Goal: Task Accomplishment & Management: Manage account settings

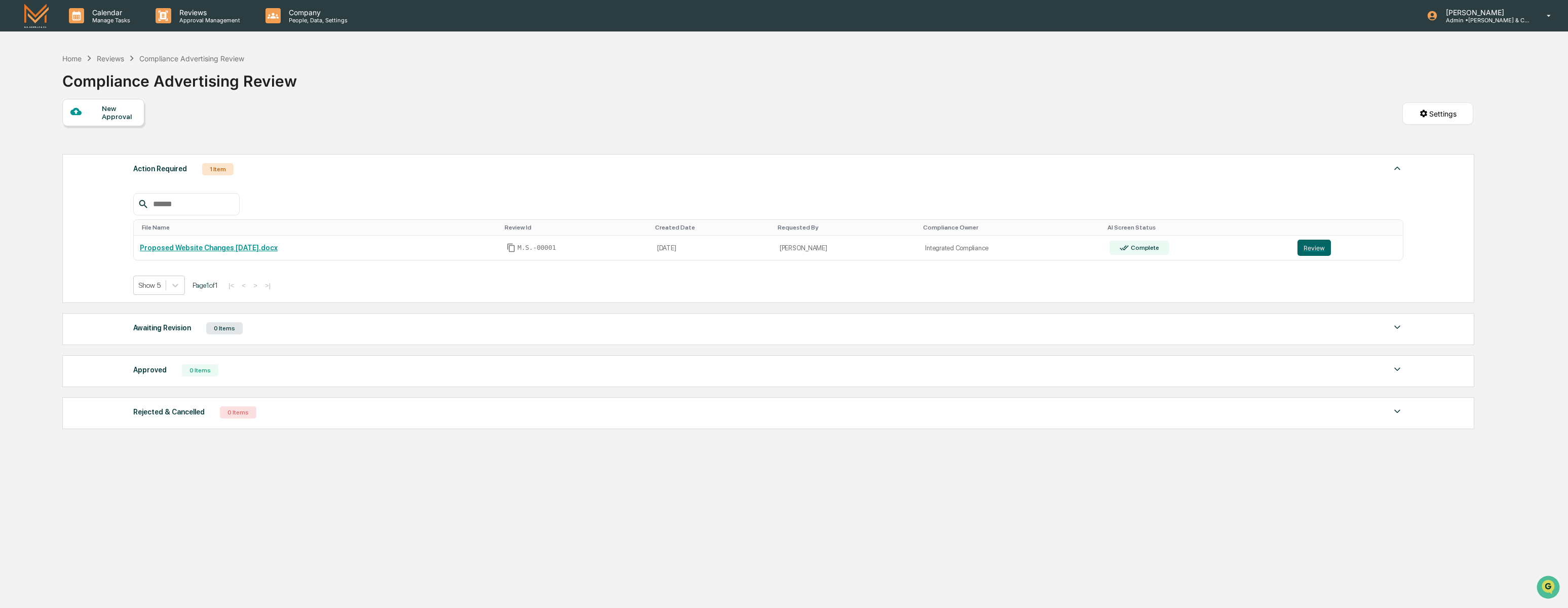
click at [34, 22] on img at bounding box center [37, 15] width 25 height 24
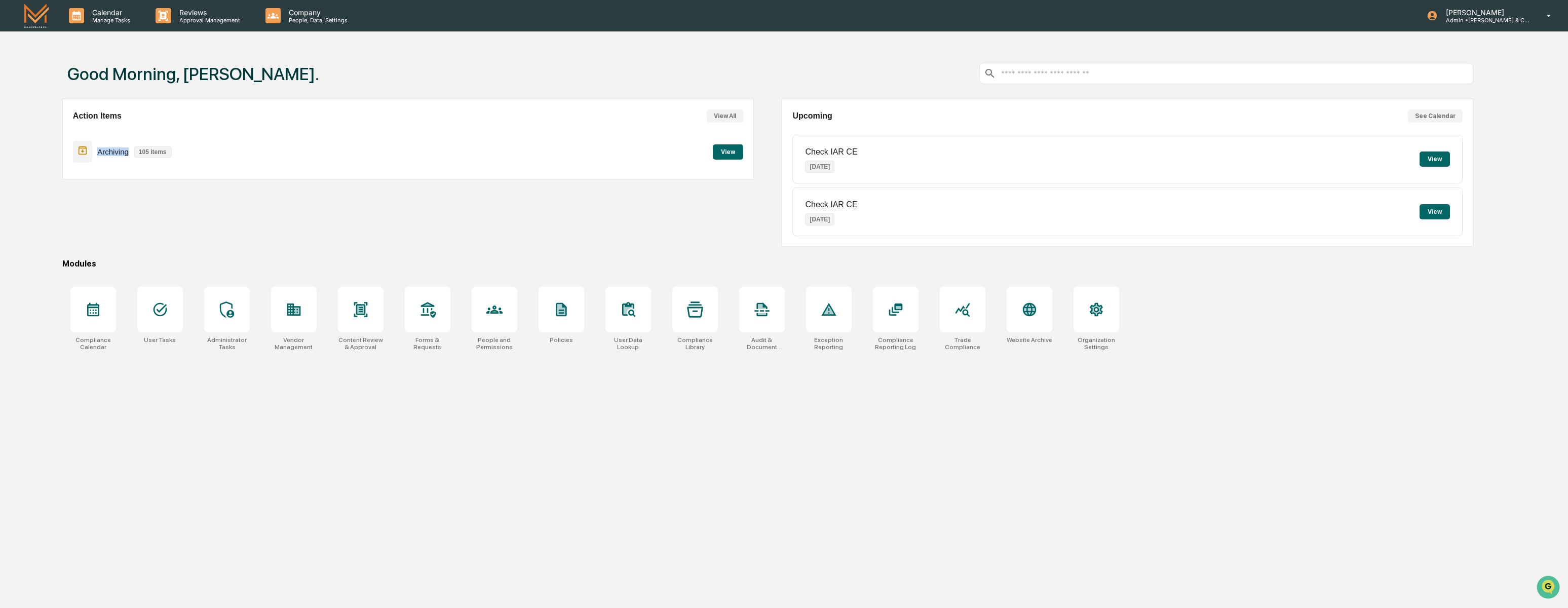
drag, startPoint x: 95, startPoint y: 152, endPoint x: 130, endPoint y: 154, distance: 35.1
click at [130, 154] on div "Archiving 105 items" at bounding box center [125, 152] width 104 height 24
click at [723, 152] on button "View" at bounding box center [728, 152] width 31 height 15
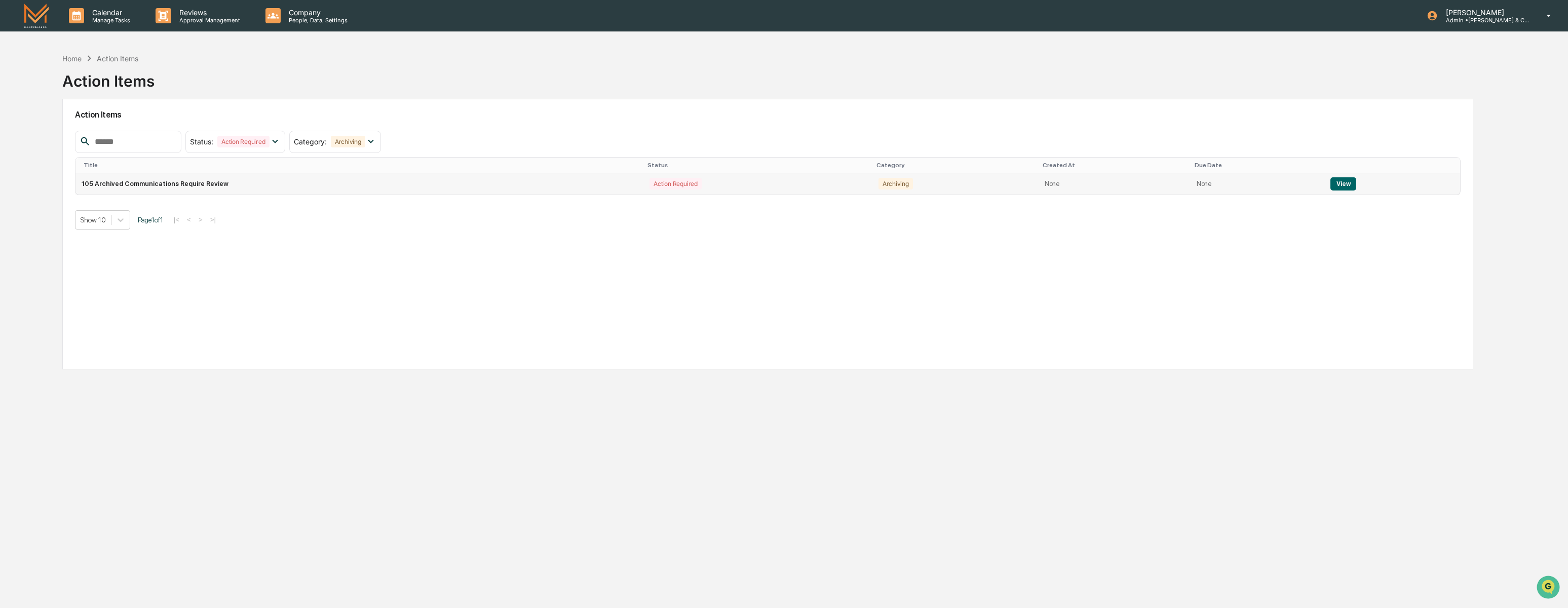
click at [1343, 186] on button "View" at bounding box center [1342, 183] width 26 height 13
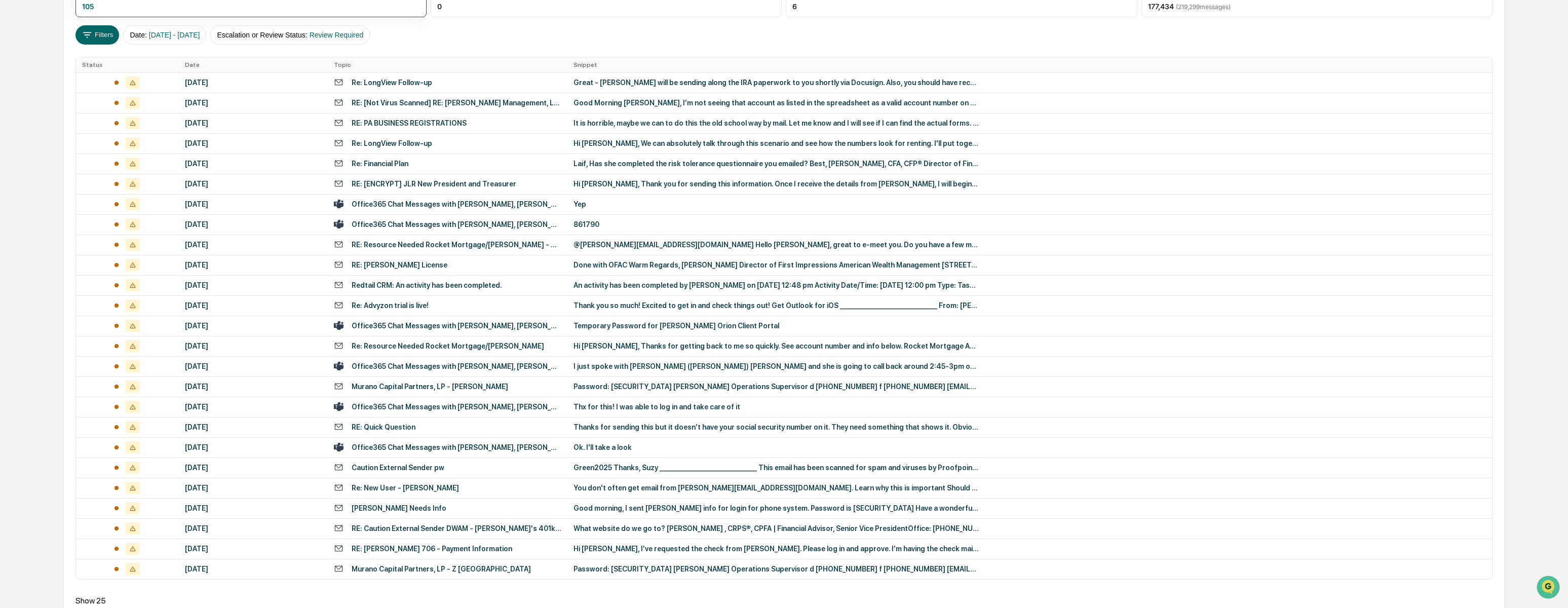
scroll to position [130, 0]
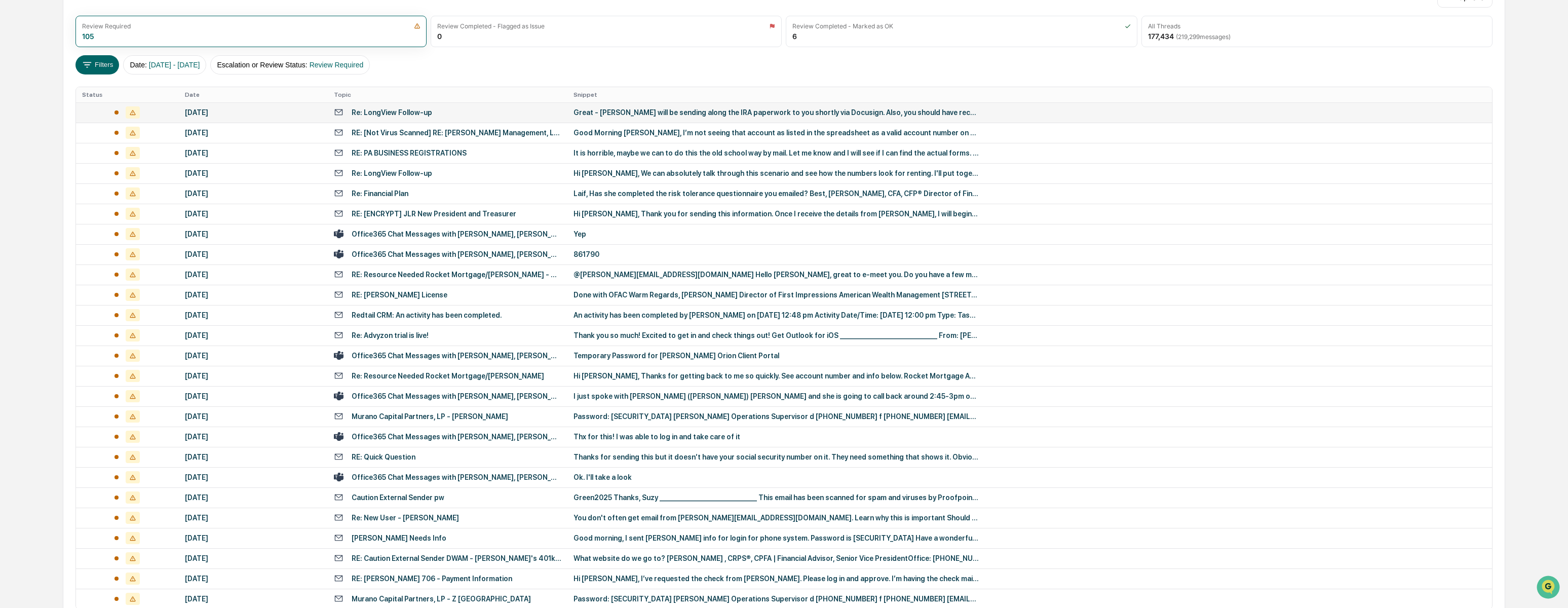
click at [701, 112] on div "Great - [PERSON_NAME] will be sending along the IRA paperwork to you shortly vi…" at bounding box center [776, 112] width 405 height 8
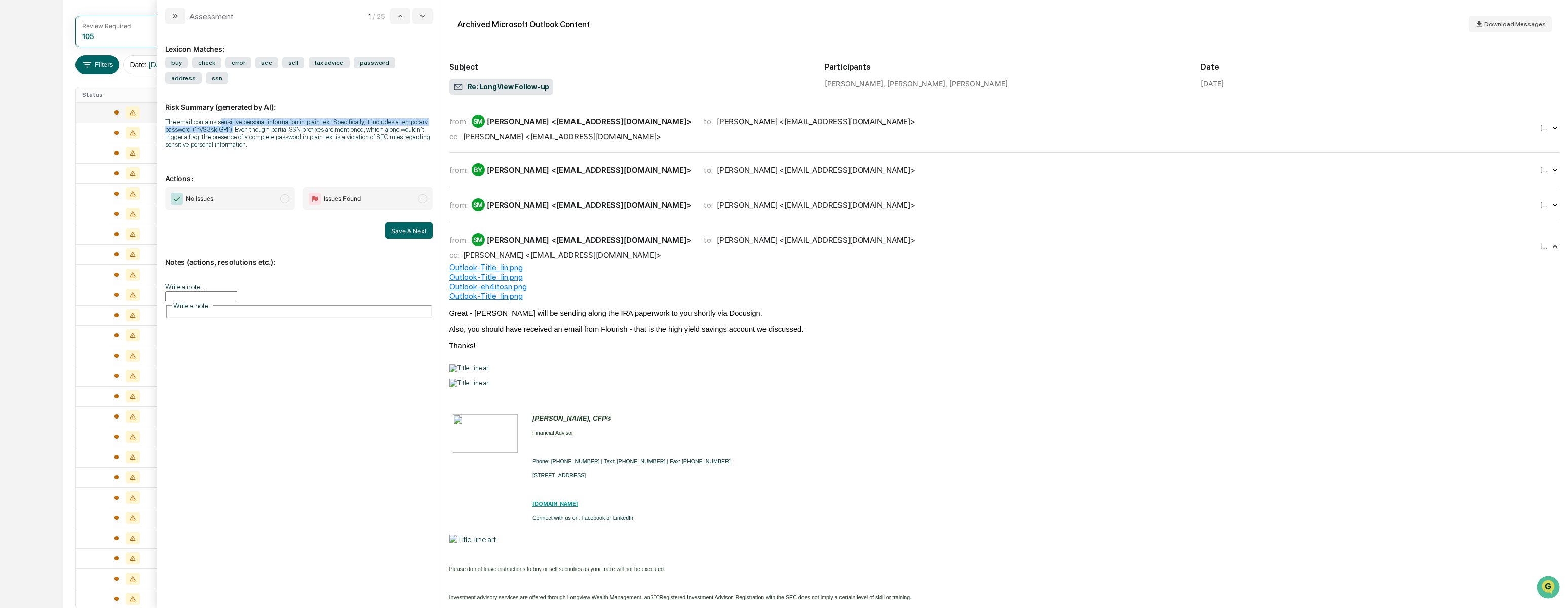
drag, startPoint x: 228, startPoint y: 123, endPoint x: 275, endPoint y: 132, distance: 47.9
click at [275, 132] on div "The email contains sensitive personal information in plain text. Specifically, …" at bounding box center [299, 133] width 268 height 31
click at [417, 16] on button "modal" at bounding box center [422, 16] width 20 height 16
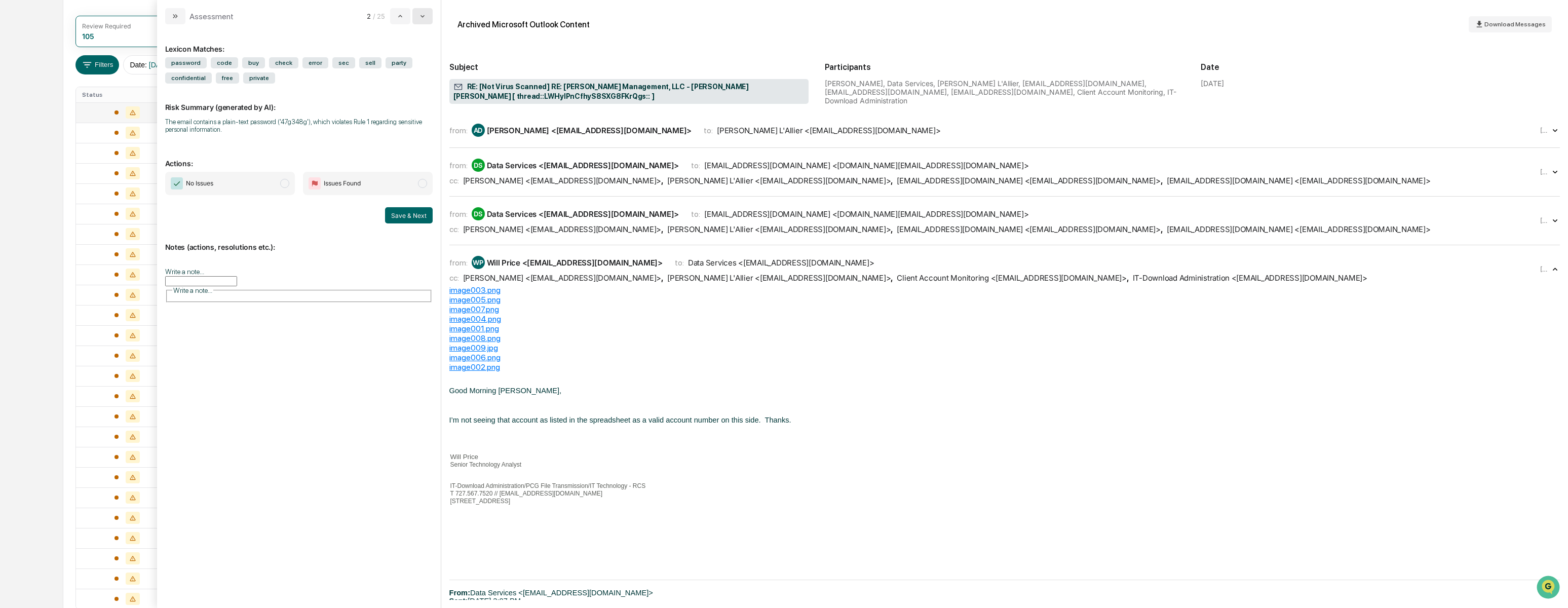
click at [418, 16] on icon "modal" at bounding box center [422, 16] width 8 height 8
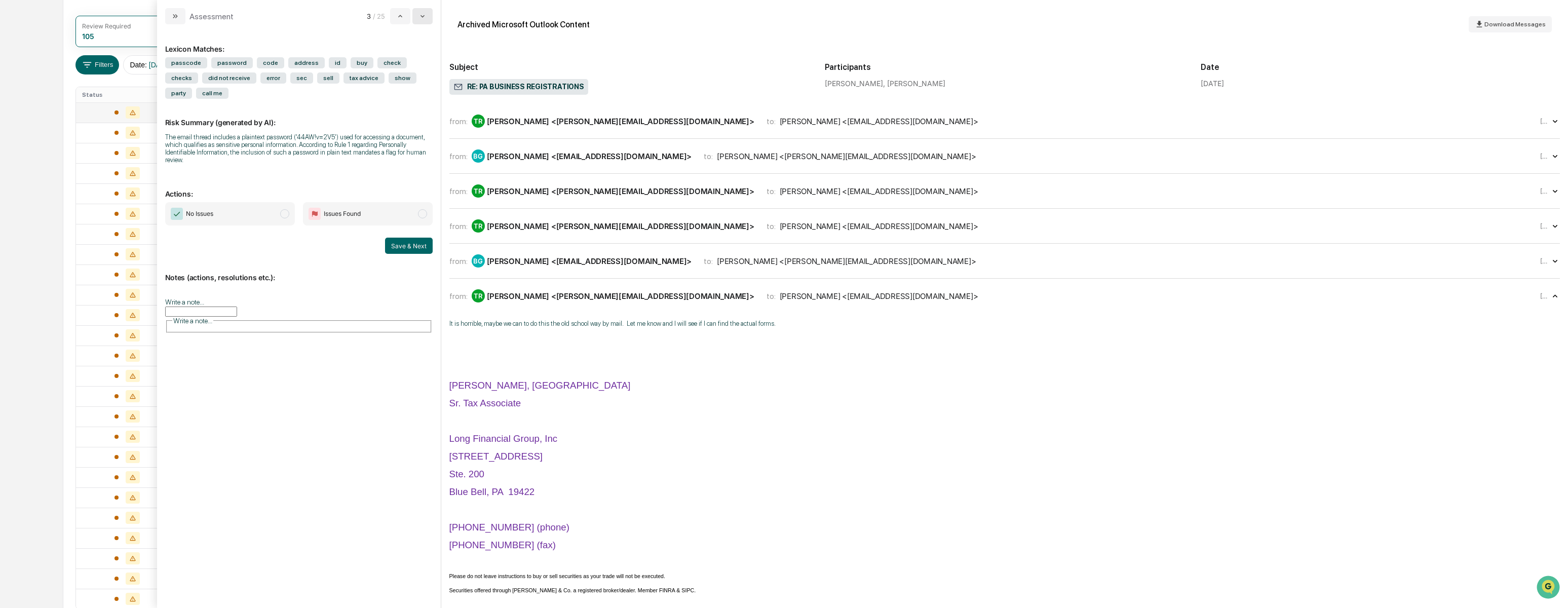
click at [418, 16] on icon "modal" at bounding box center [422, 16] width 8 height 8
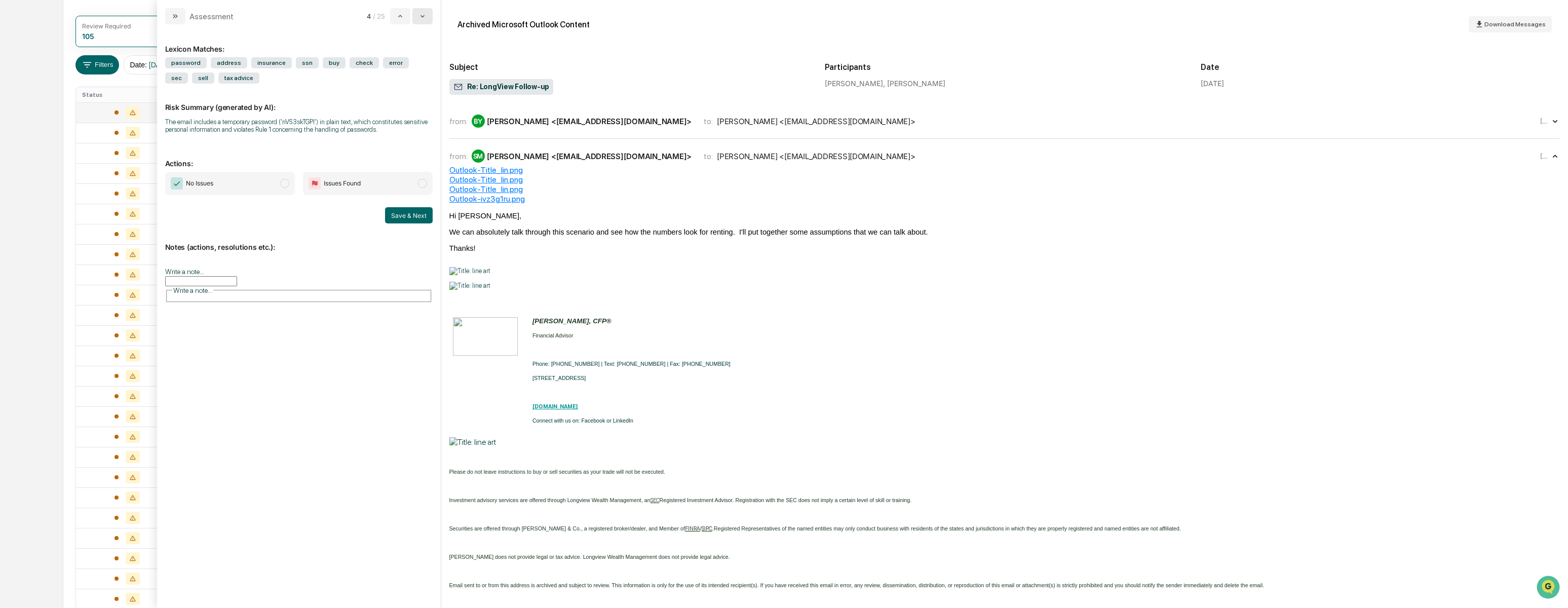
click at [423, 18] on icon "modal" at bounding box center [422, 16] width 8 height 8
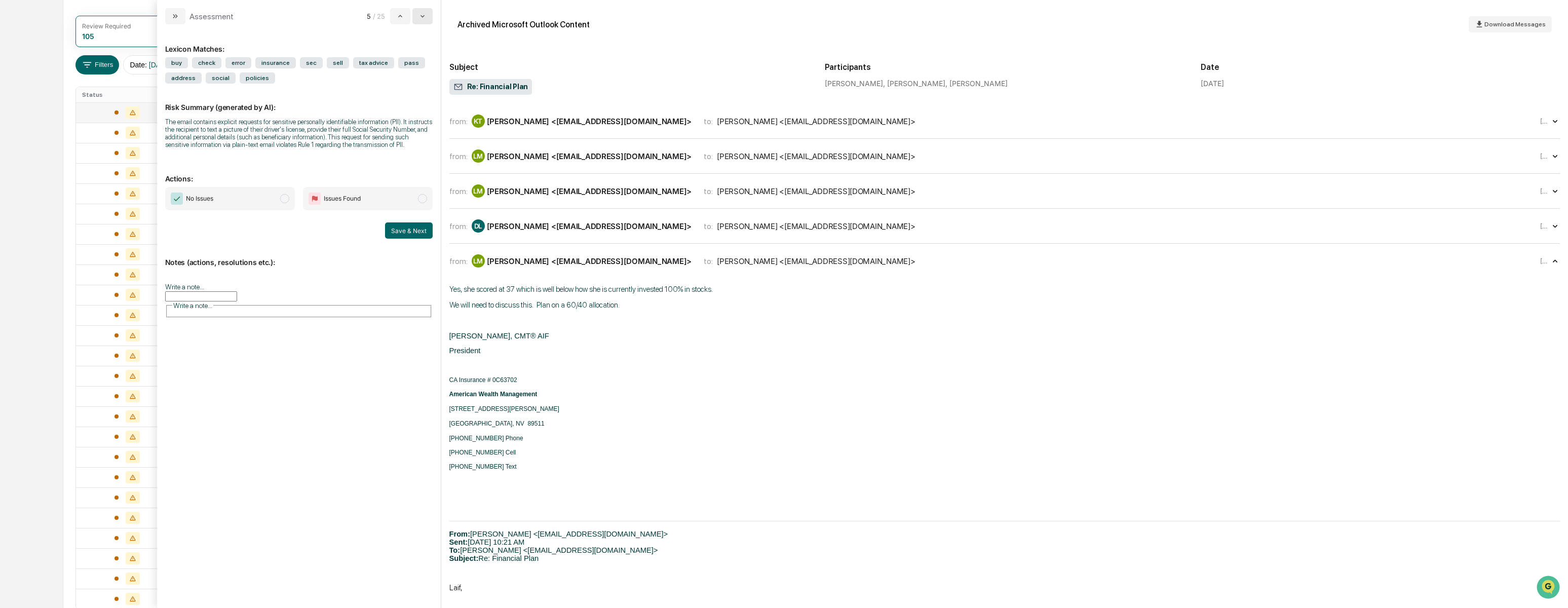
click at [423, 18] on icon "modal" at bounding box center [422, 16] width 8 height 8
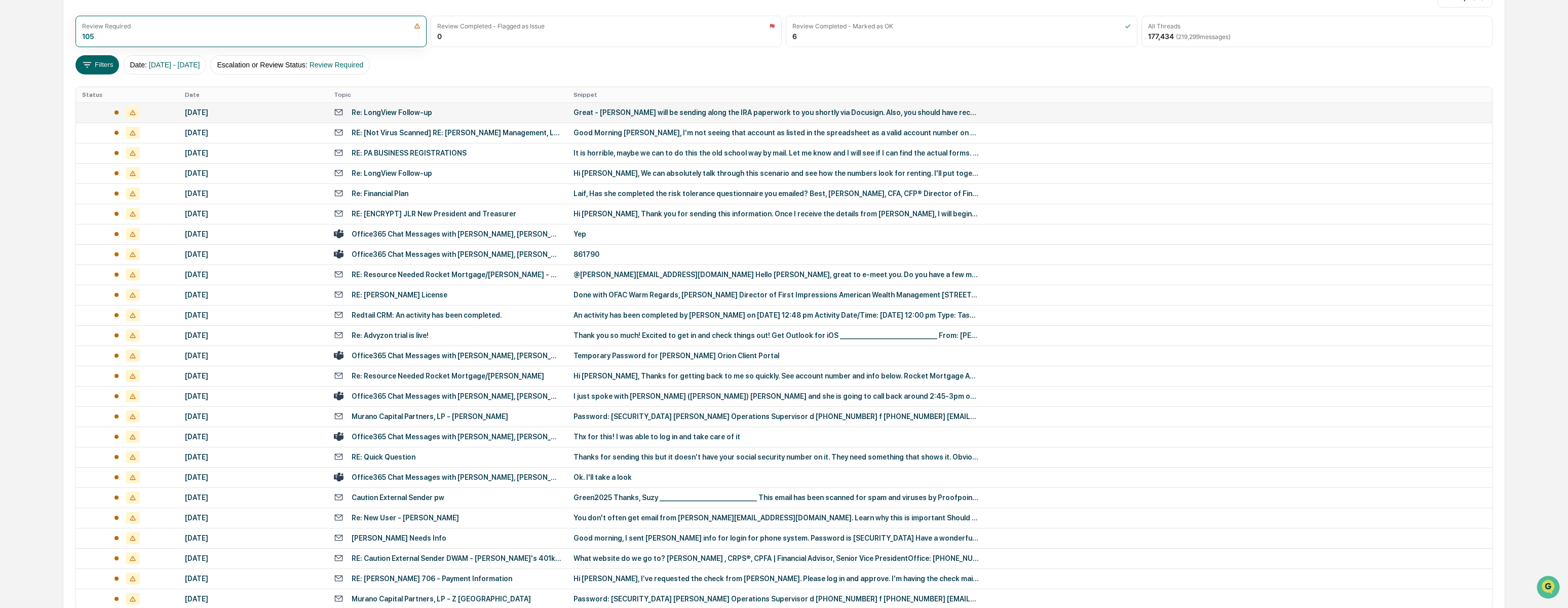
click at [60, 170] on div "Calendar Manage Tasks Reviews Approval Management Company People, Data, Setting…" at bounding box center [784, 273] width 1568 height 808
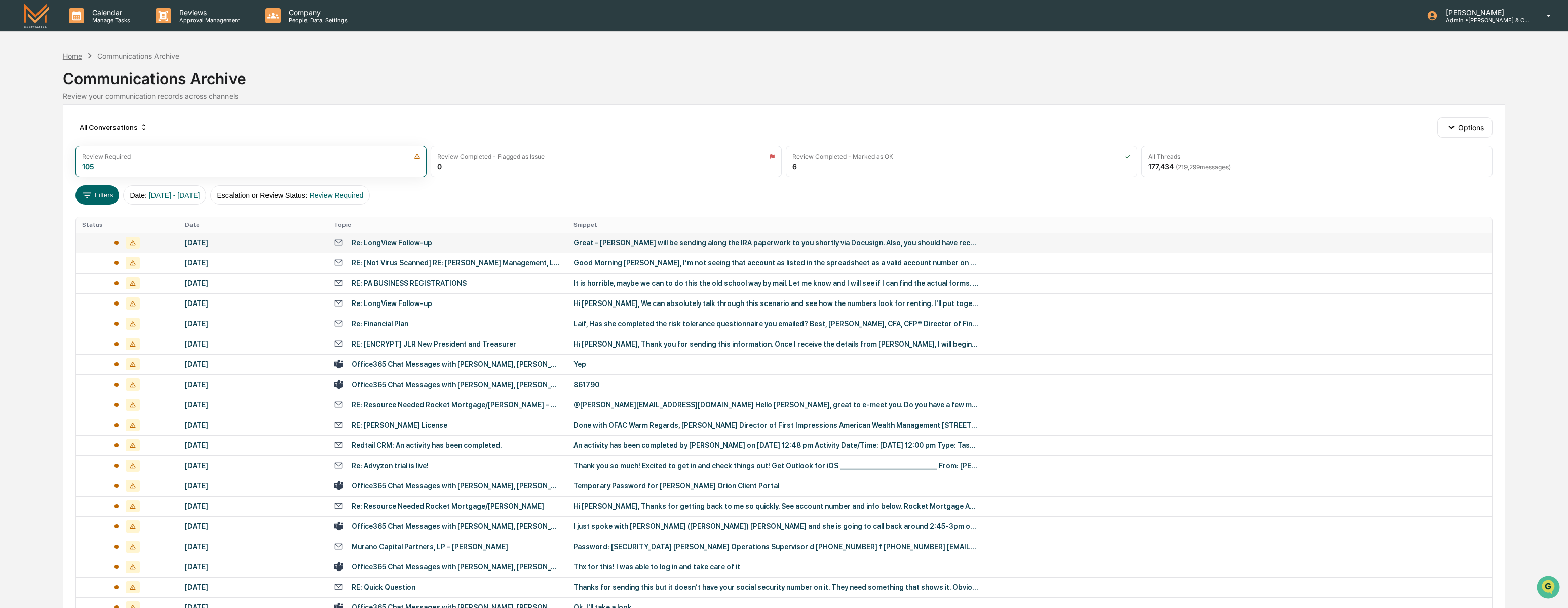
click at [72, 56] on div "Home" at bounding box center [72, 56] width 19 height 9
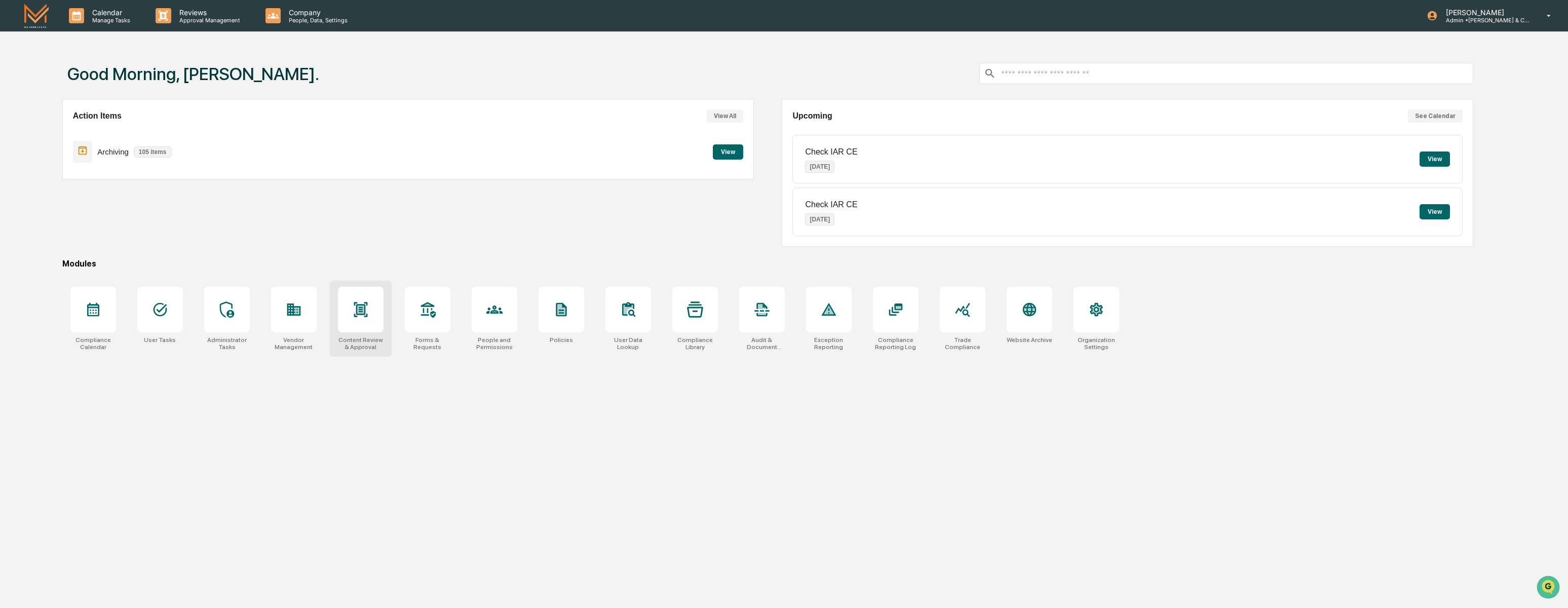
click at [359, 300] on div at bounding box center [361, 309] width 46 height 46
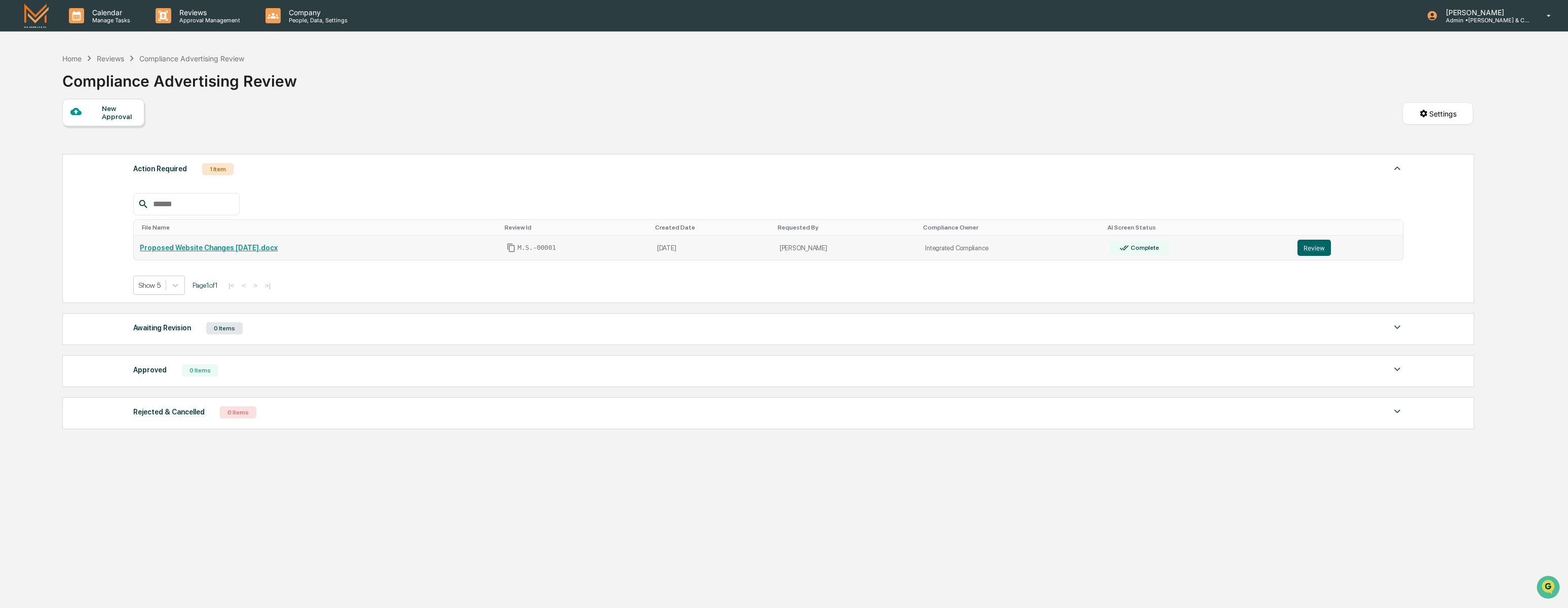
click at [276, 251] on link "Proposed Website Changes [DATE].docx" at bounding box center [209, 248] width 137 height 8
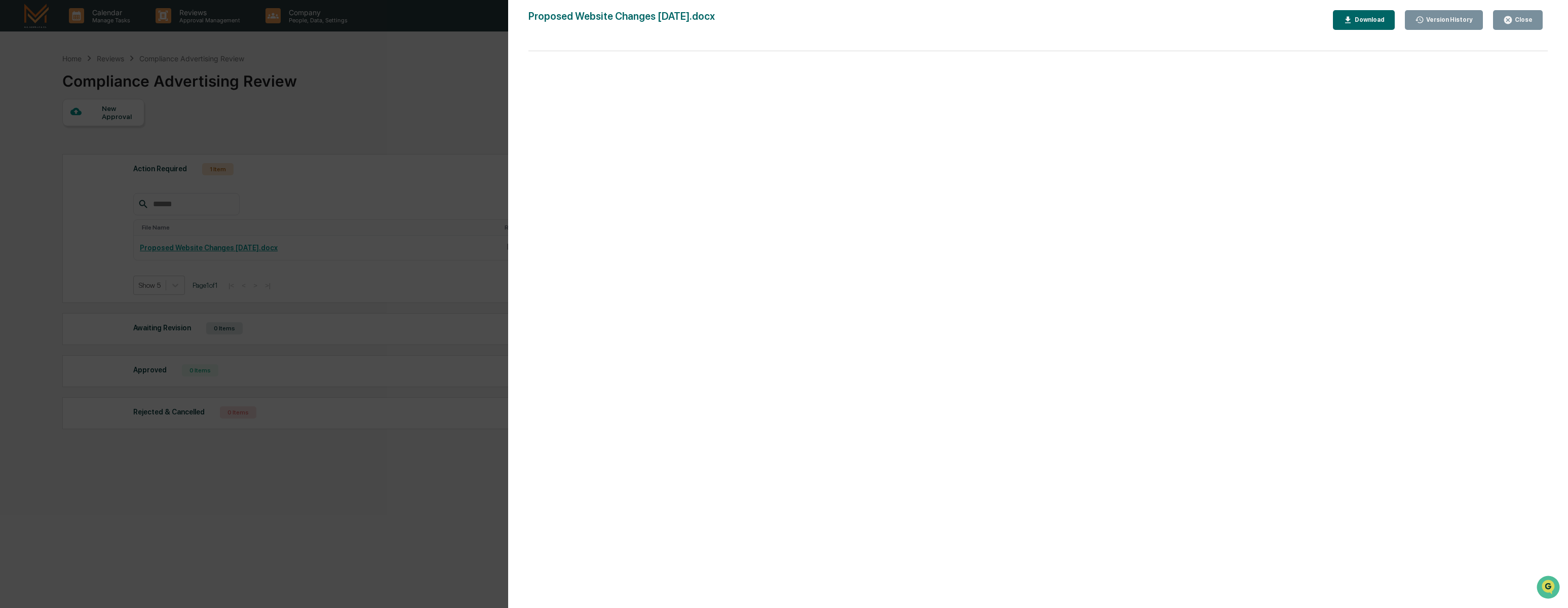
click at [1514, 19] on div "Close" at bounding box center [1522, 19] width 19 height 7
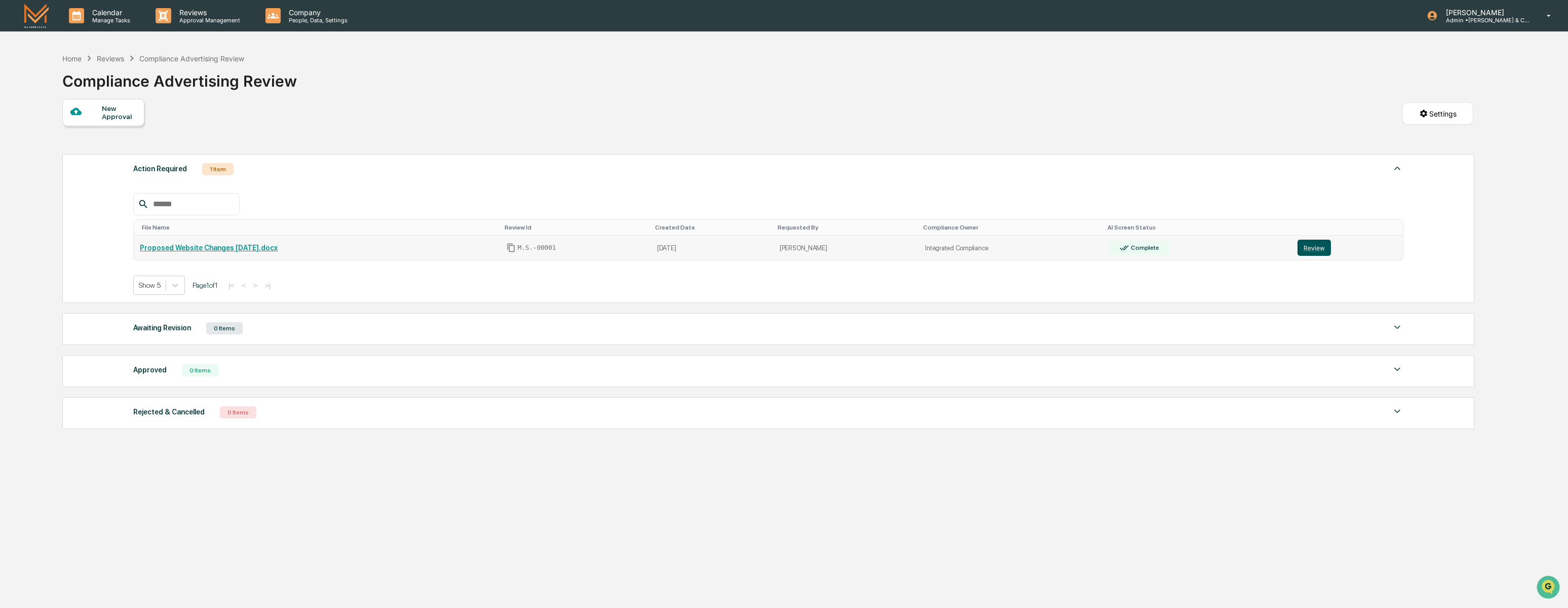
click at [1329, 248] on button "Review" at bounding box center [1314, 248] width 33 height 16
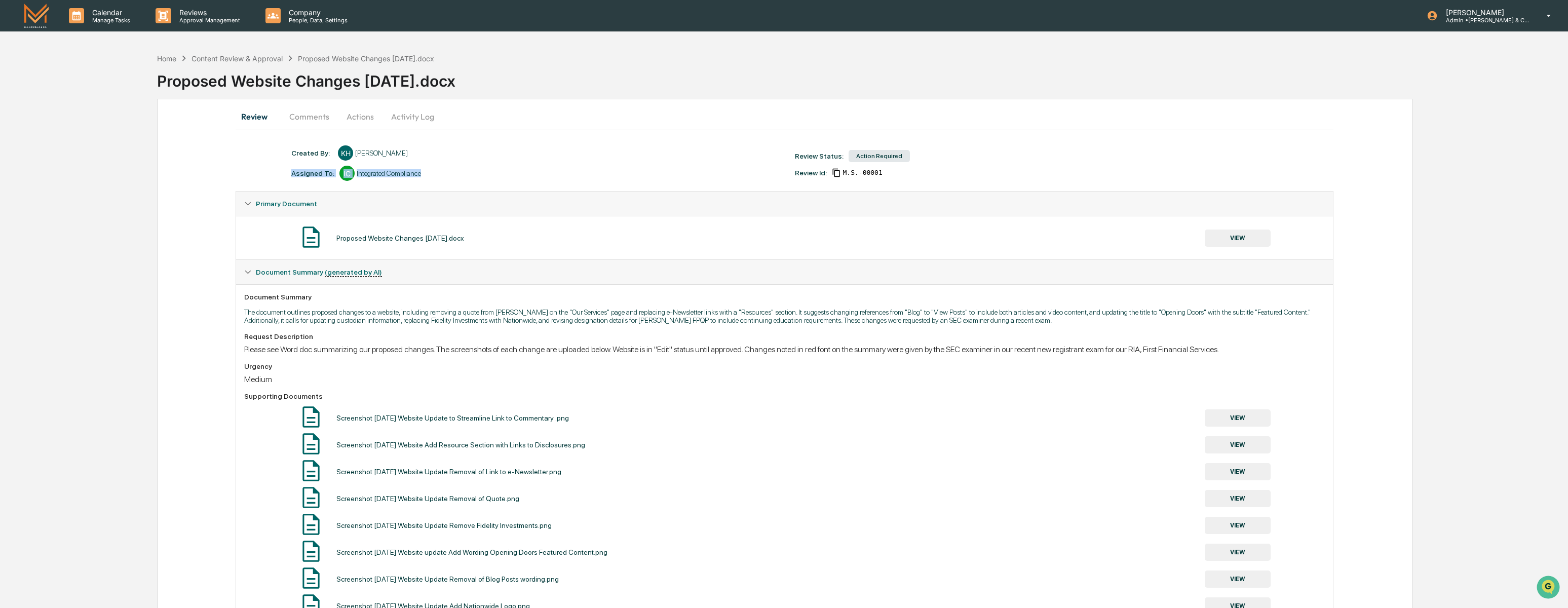
drag, startPoint x: 292, startPoint y: 176, endPoint x: 453, endPoint y: 182, distance: 161.1
click at [453, 182] on div "Created By: ‎ ‎ KH [PERSON_NAME] Assigned To: IC Integrated Compliance Review S…" at bounding box center [789, 168] width 1007 height 46
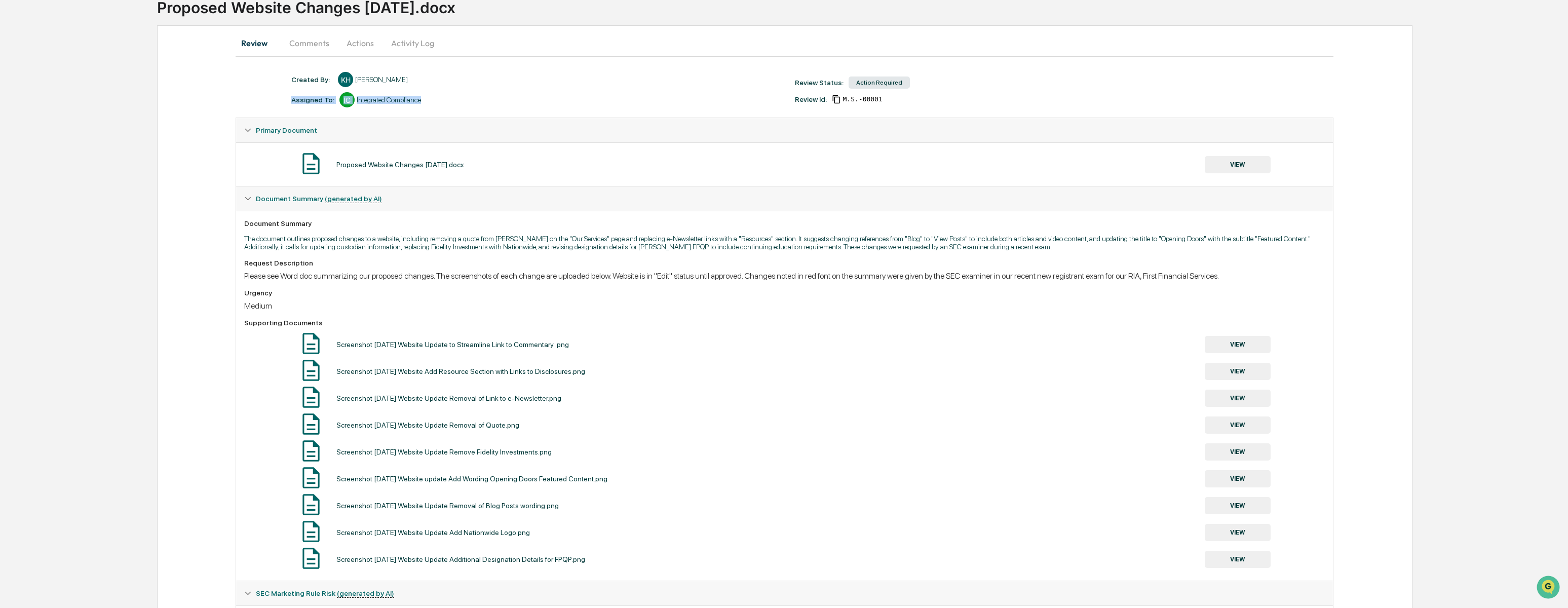
scroll to position [75, 0]
click at [1237, 352] on button "VIEW" at bounding box center [1237, 344] width 66 height 18
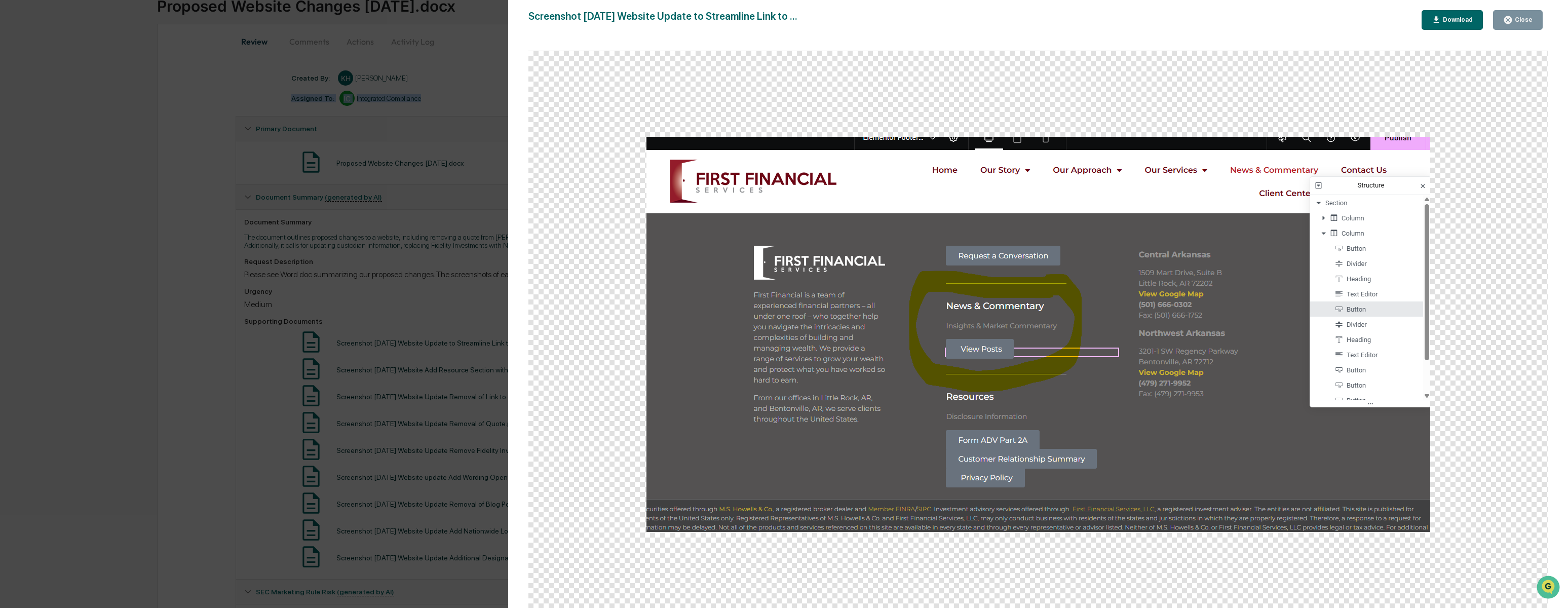
click at [1513, 19] on div "Close" at bounding box center [1522, 19] width 19 height 7
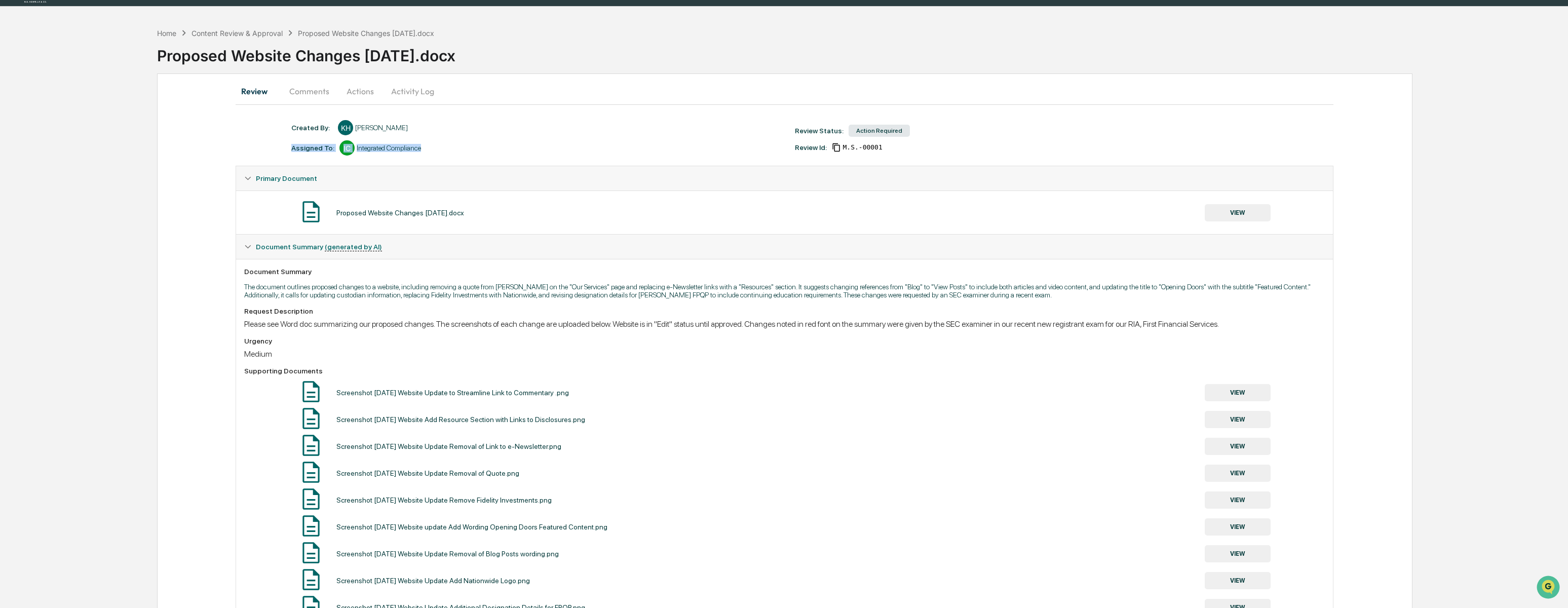
scroll to position [0, 0]
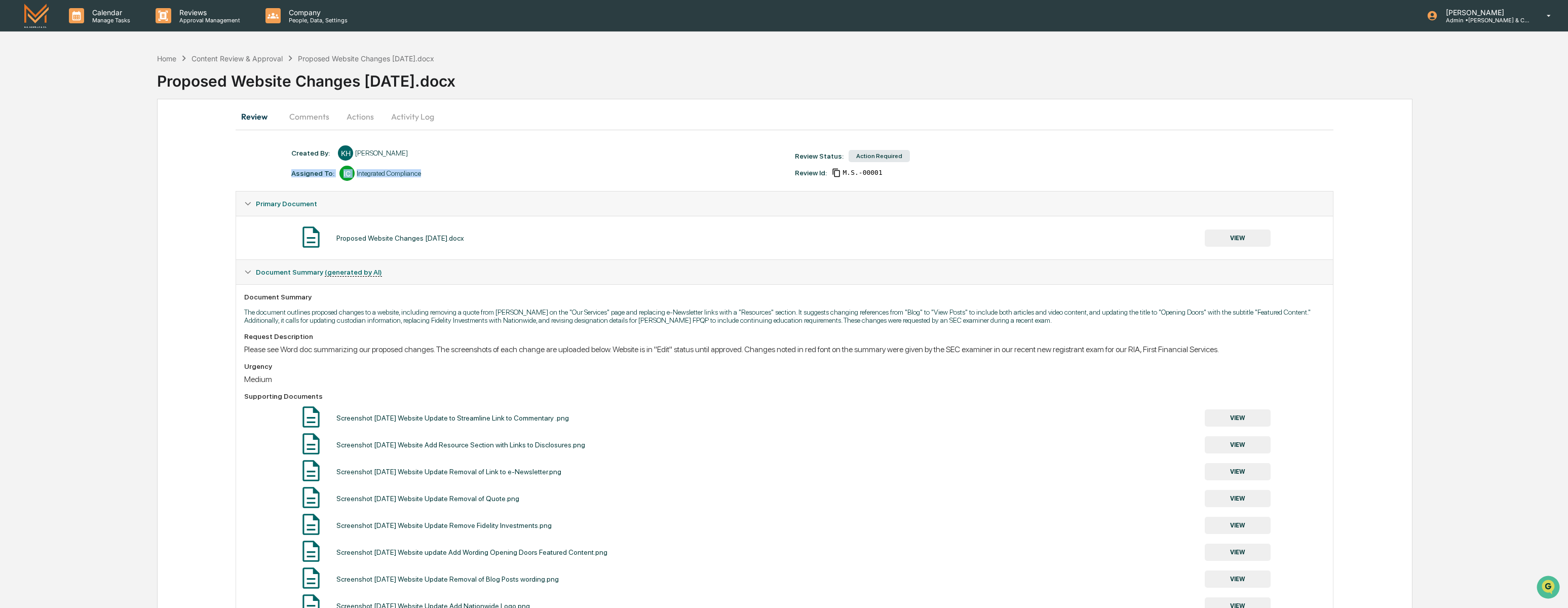
click at [473, 167] on div "Assigned To: IC Integrated Compliance" at bounding box center [537, 173] width 503 height 15
click at [193, 337] on div "Review Comments Actions Activity Log Created By: ‎ ‎ KH [PERSON_NAME] Assigned …" at bounding box center [784, 423] width 1255 height 649
click at [40, 18] on img at bounding box center [37, 15] width 25 height 24
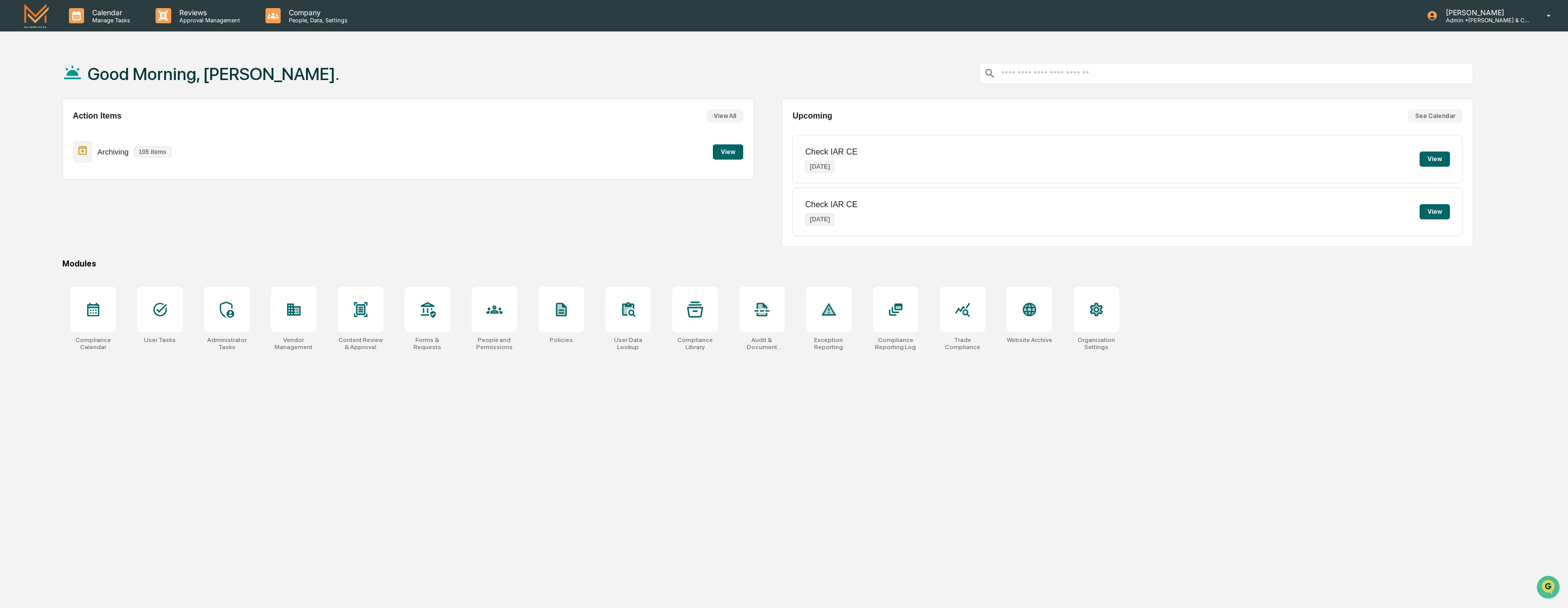
click at [717, 147] on button "View" at bounding box center [728, 152] width 31 height 15
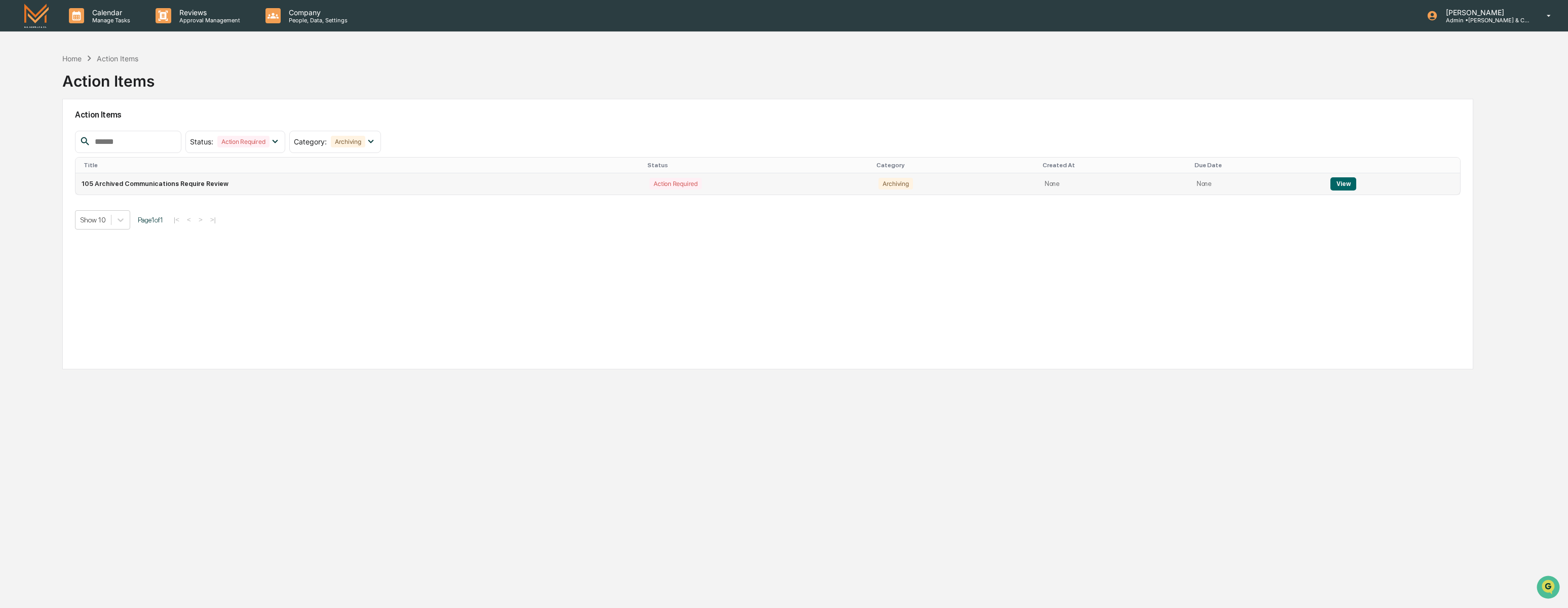
click at [1350, 188] on button "View" at bounding box center [1342, 183] width 26 height 13
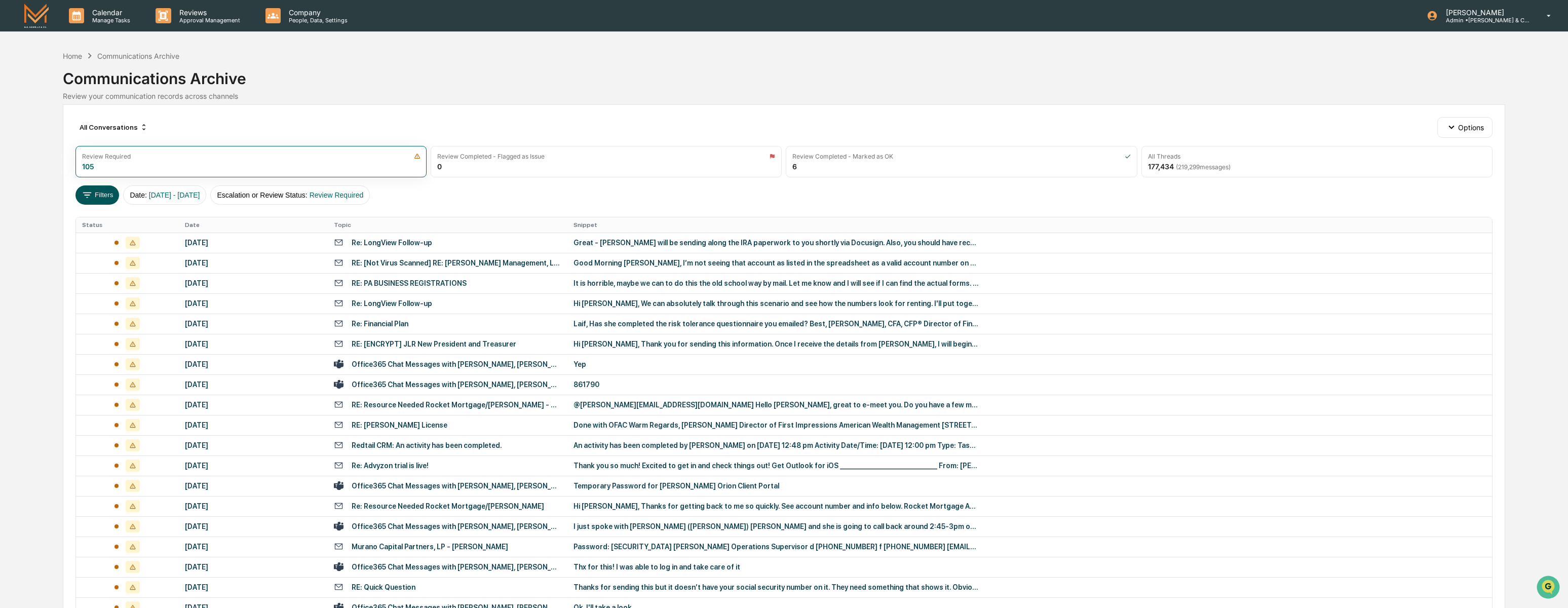
click at [107, 196] on button "Filters" at bounding box center [98, 195] width 44 height 19
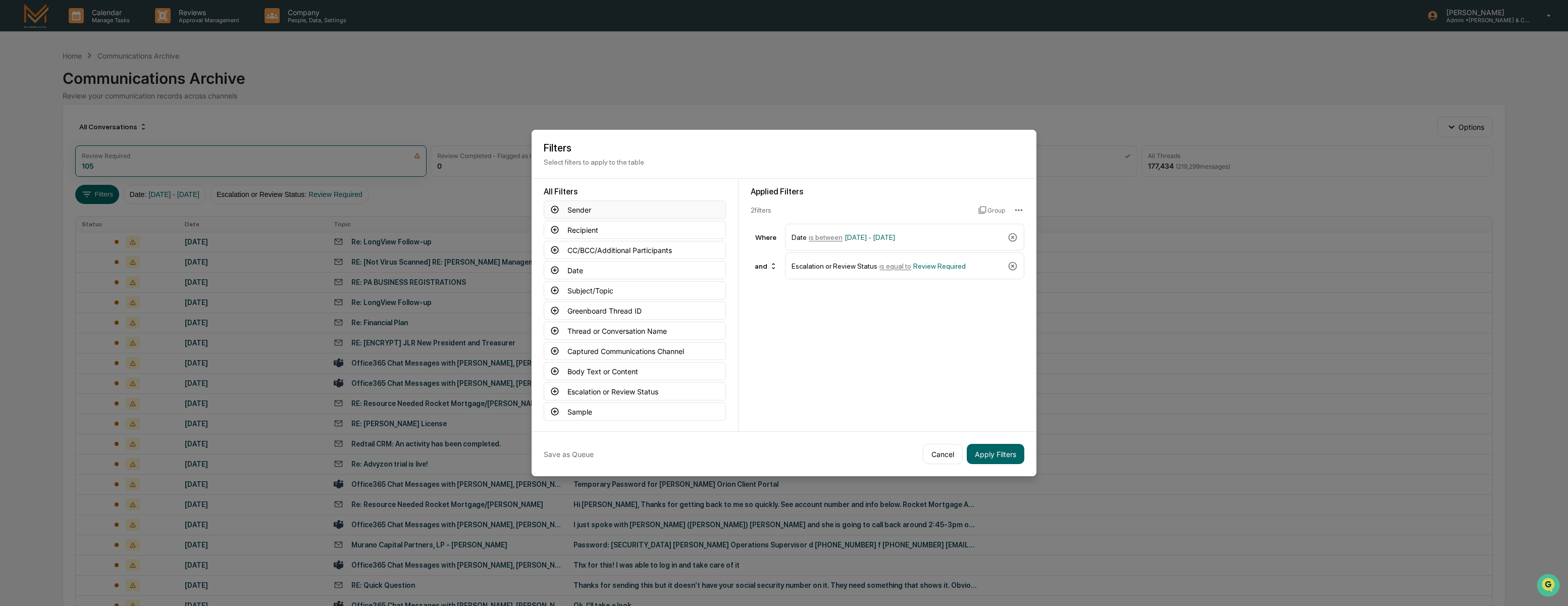
click at [557, 208] on icon at bounding box center [555, 209] width 9 height 9
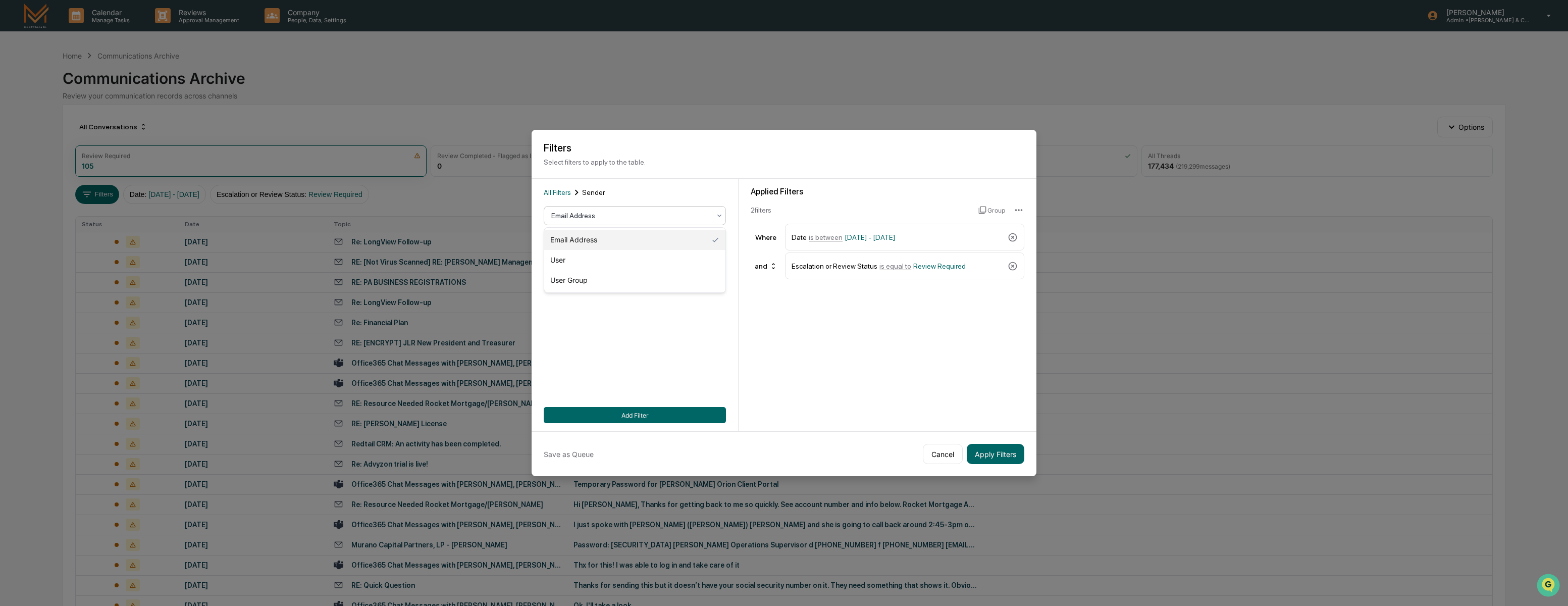
click at [579, 215] on div at bounding box center [630, 216] width 159 height 11
click at [745, 187] on div "Applied Filters 2 filter s Group Where Date is between [DATE] - [DATE] and Esca…" at bounding box center [887, 306] width 298 height 253
click at [651, 214] on div at bounding box center [630, 216] width 159 height 11
click at [584, 279] on div "User Group" at bounding box center [635, 280] width 181 height 20
click at [663, 243] on div at bounding box center [630, 239] width 159 height 11
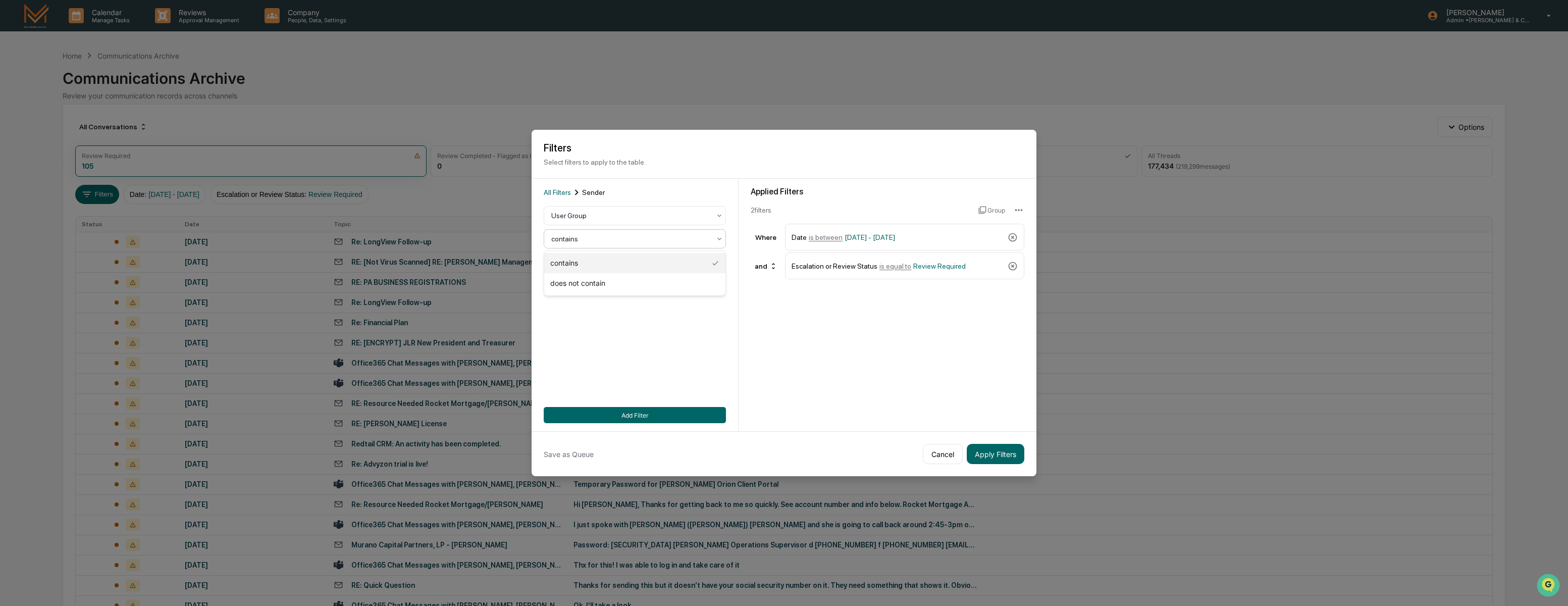
click at [663, 243] on div at bounding box center [630, 239] width 159 height 11
click at [940, 453] on button "Cancel" at bounding box center [942, 453] width 40 height 20
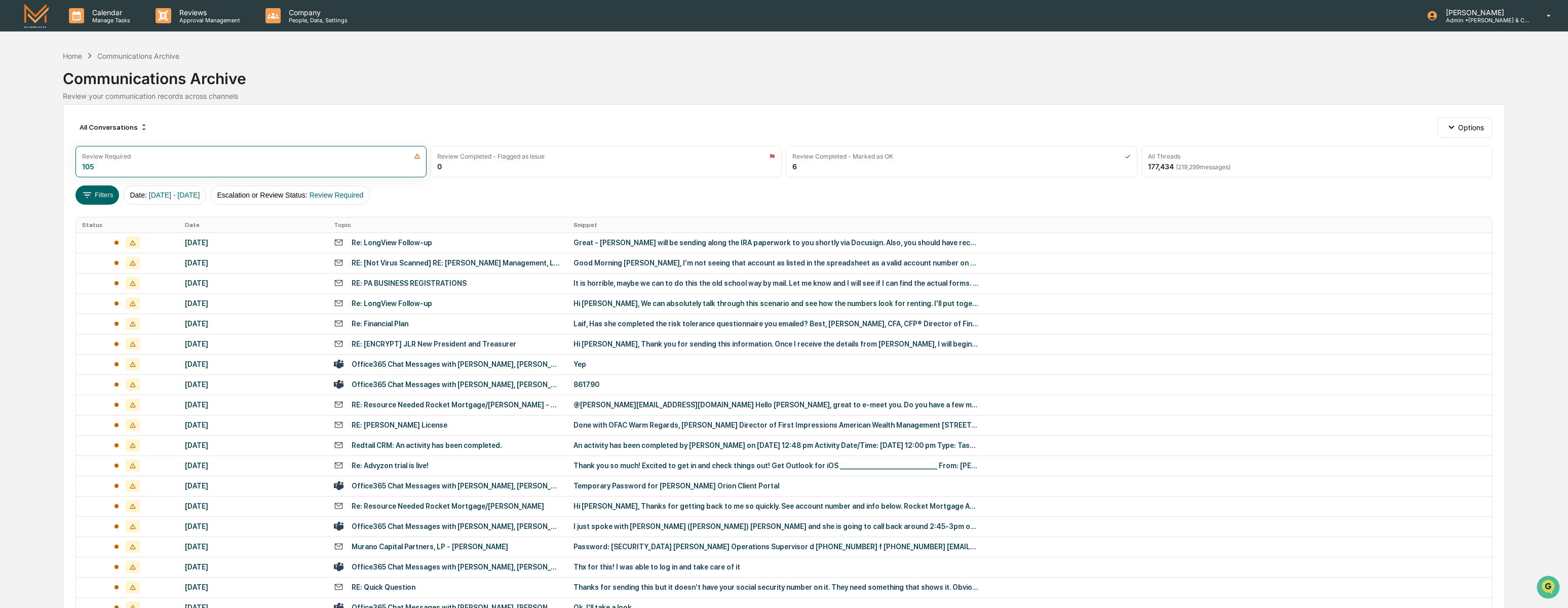
click at [721, 114] on div "All Conversations Options Review Required 105 Review Completed - Flagged as Iss…" at bounding box center [783, 450] width 1442 height 693
click at [32, 19] on img at bounding box center [37, 15] width 25 height 24
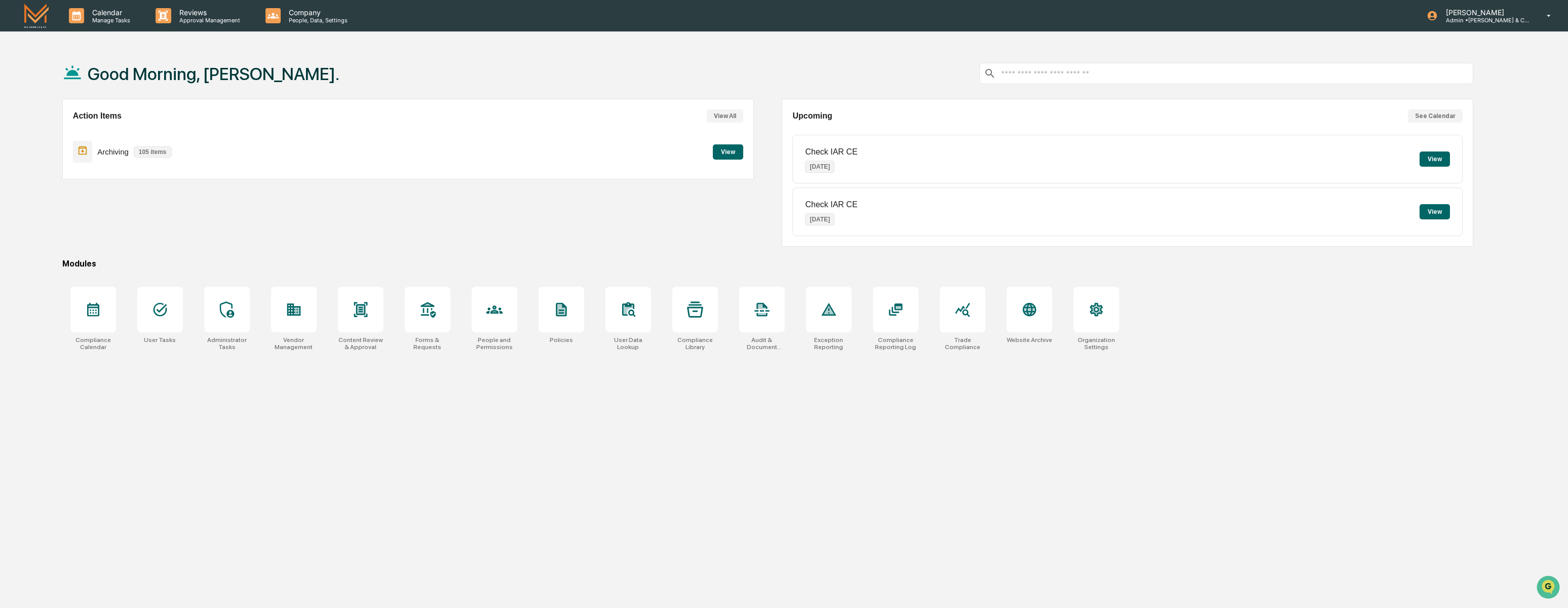
click at [730, 152] on button "View" at bounding box center [728, 152] width 31 height 15
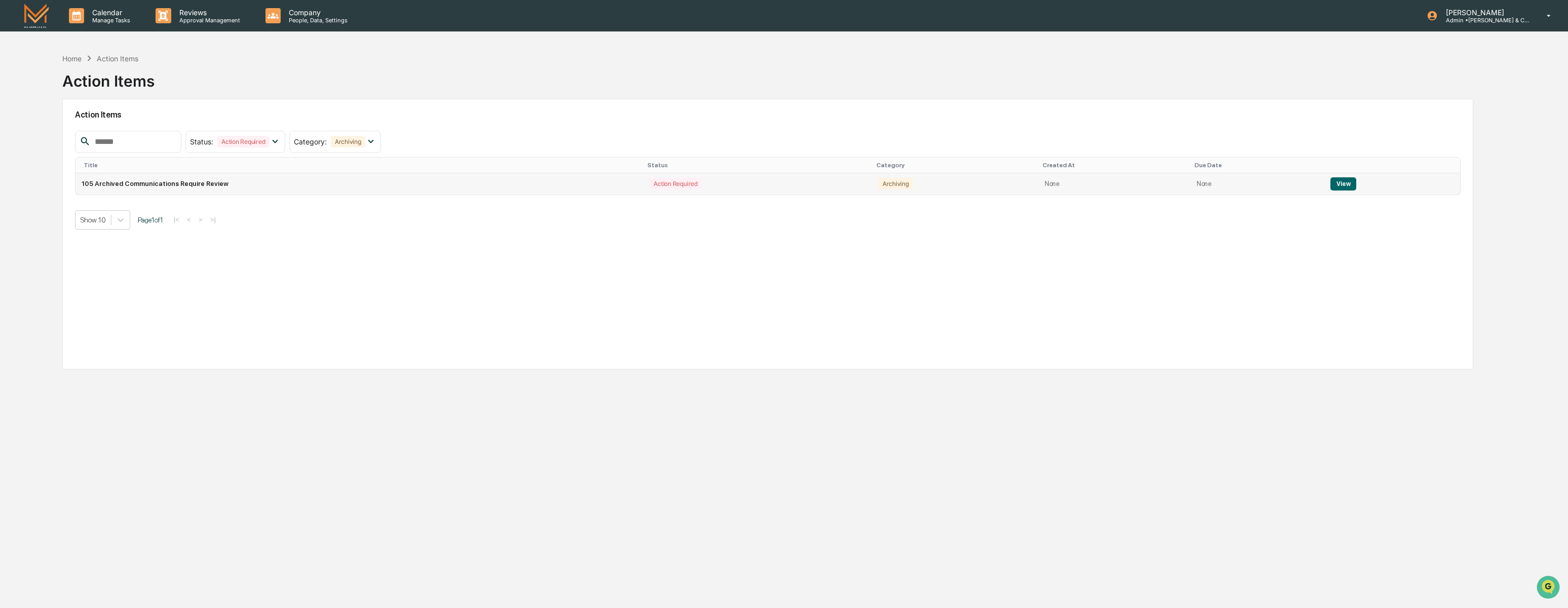
click at [1337, 175] on td "View" at bounding box center [1392, 184] width 136 height 21
click at [1339, 180] on button "View" at bounding box center [1342, 183] width 26 height 13
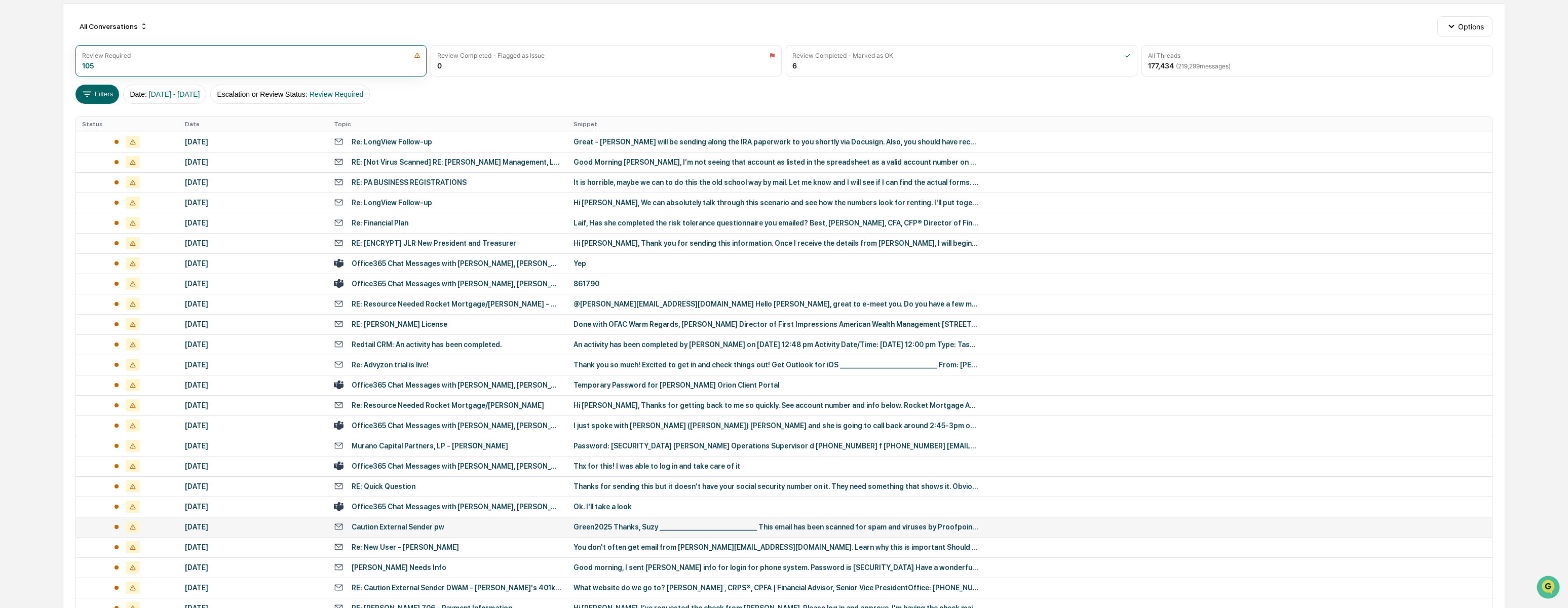
scroll to position [189, 0]
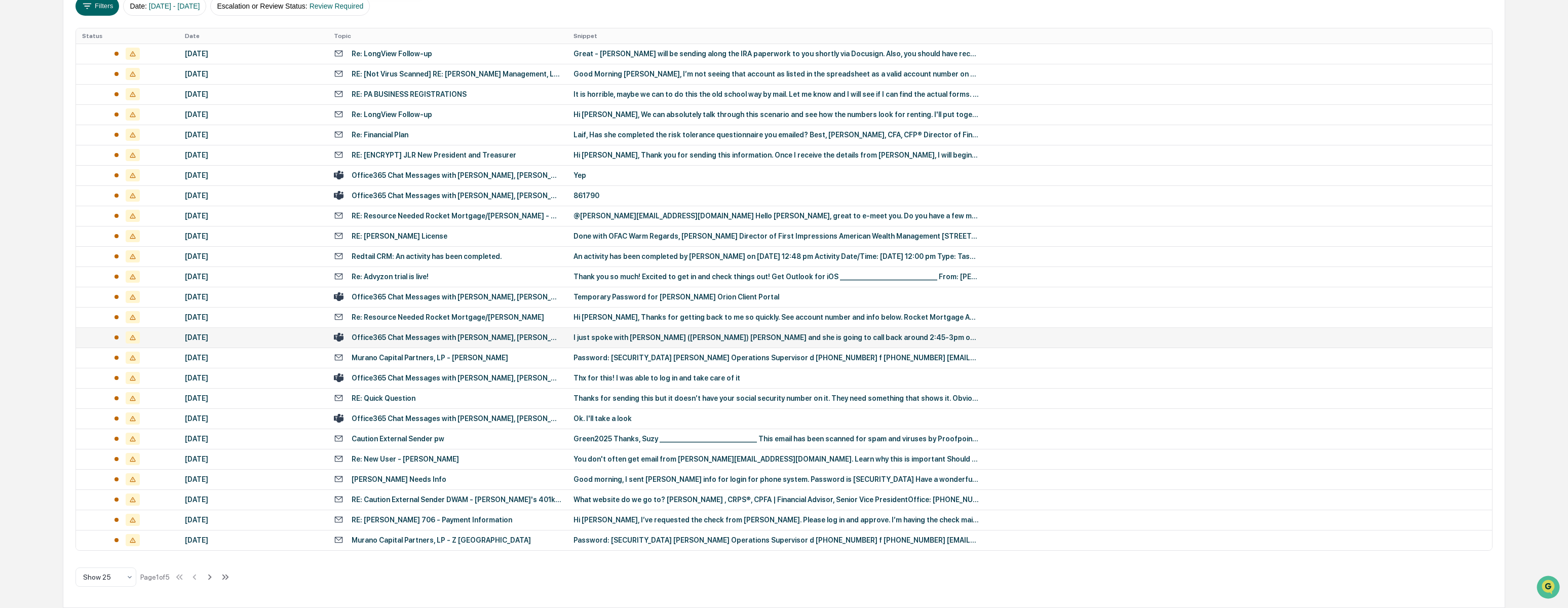
click at [714, 345] on td "I just spoke with [PERSON_NAME] ([PERSON_NAME]) [PERSON_NAME] and she is going …" at bounding box center [1029, 337] width 924 height 20
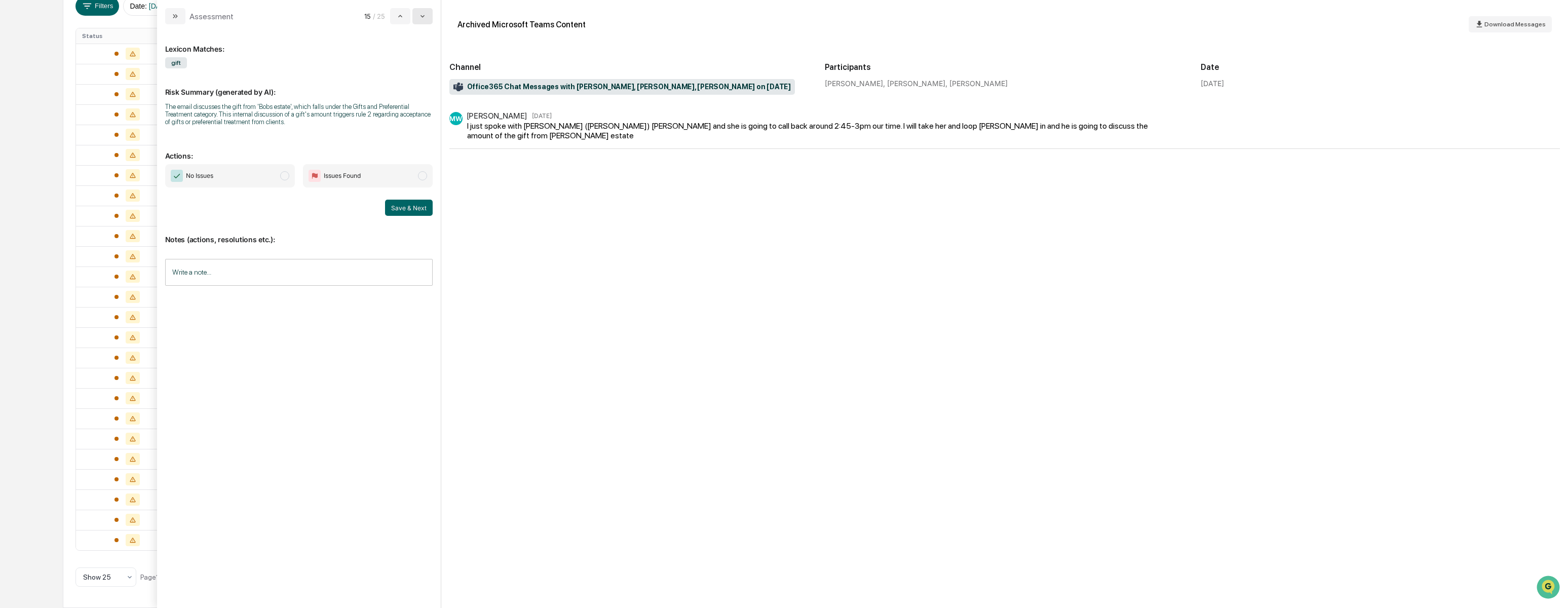
click at [424, 16] on icon "modal" at bounding box center [422, 16] width 8 height 8
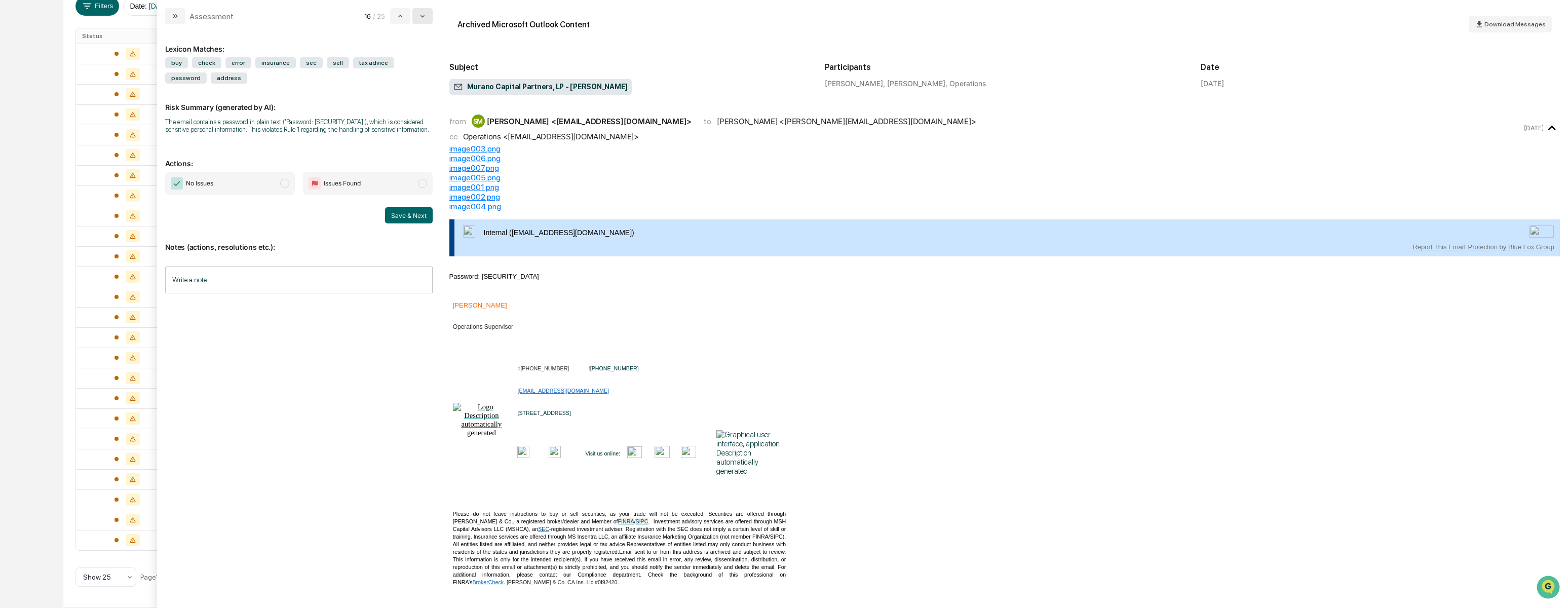
click at [425, 21] on button "modal" at bounding box center [422, 16] width 20 height 16
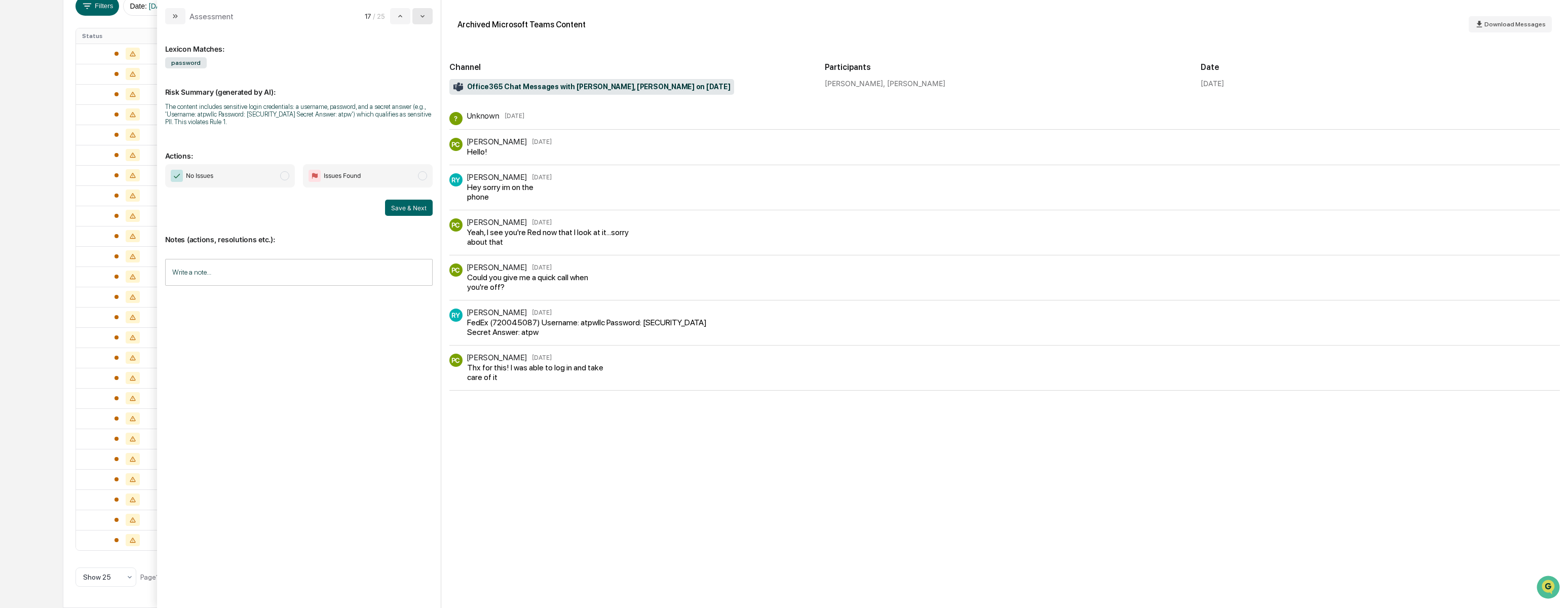
click at [419, 19] on icon "modal" at bounding box center [422, 16] width 8 height 8
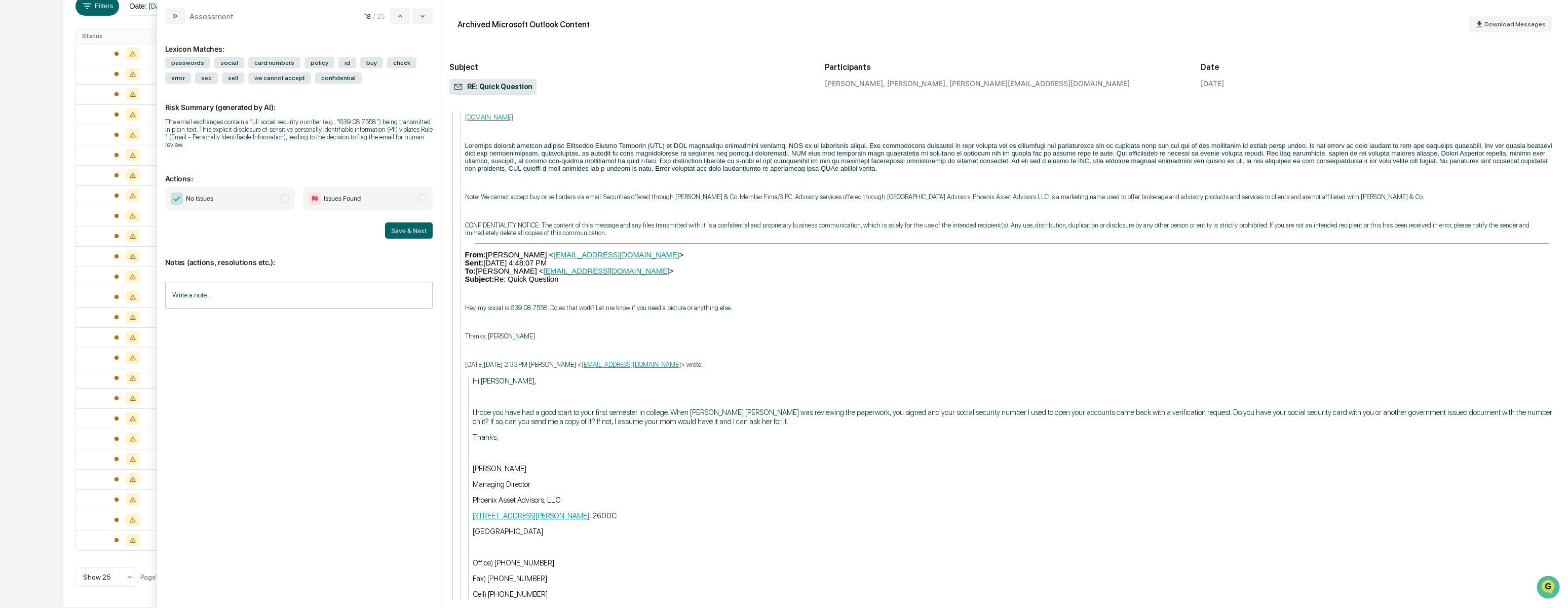
scroll to position [1364, 0]
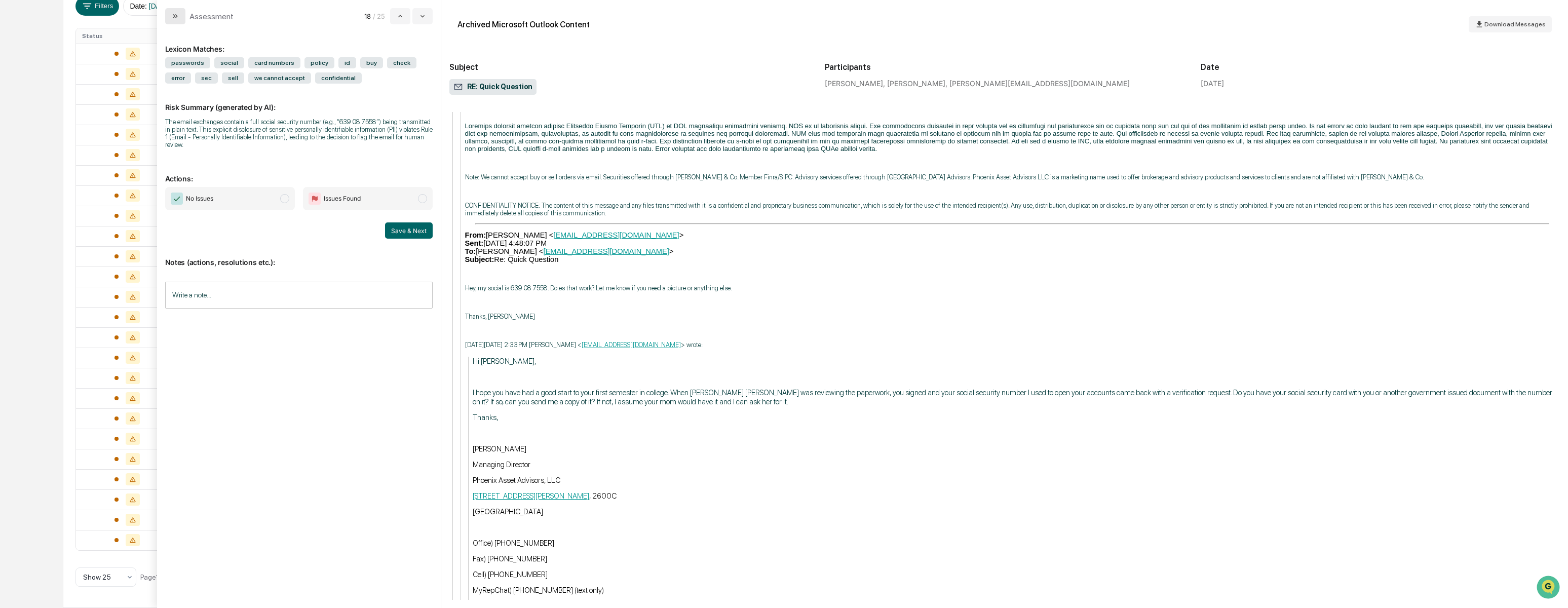
click at [174, 16] on icon "modal" at bounding box center [174, 16] width 3 height 4
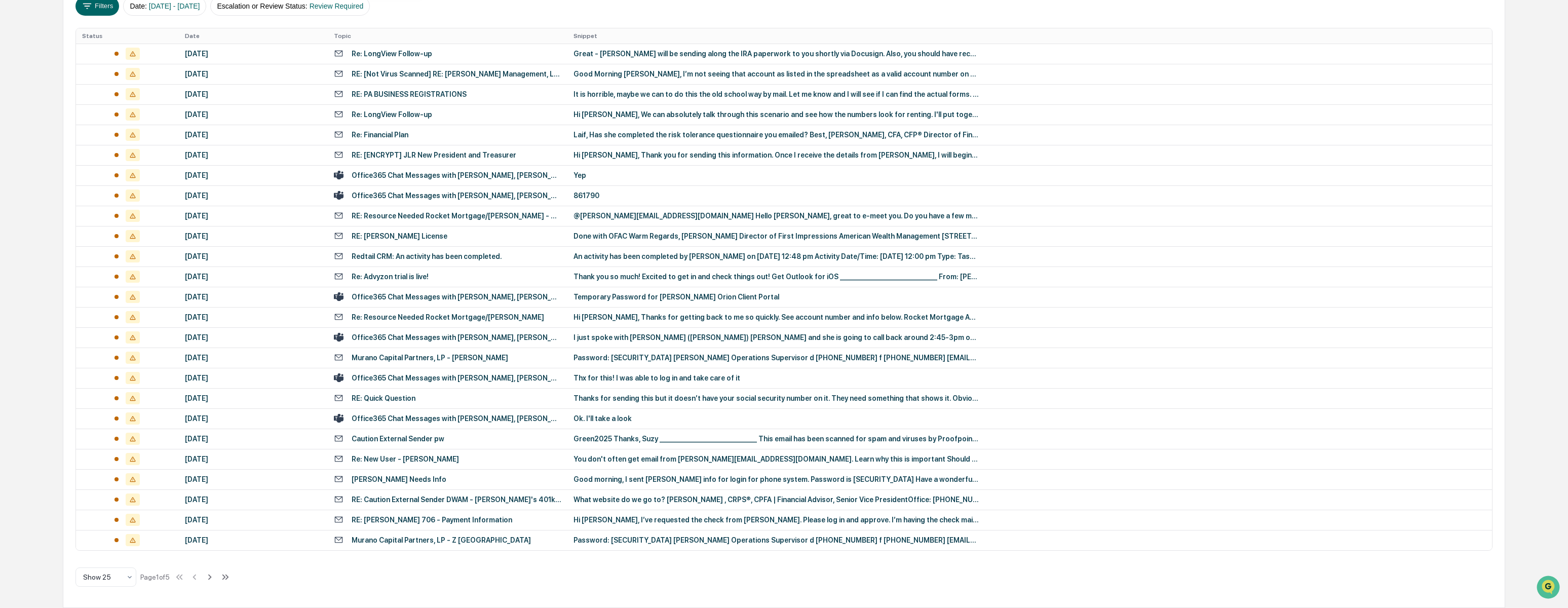
click at [57, 122] on div "Calendar Manage Tasks Reviews Approval Management Company People, Data, Setting…" at bounding box center [784, 210] width 1568 height 797
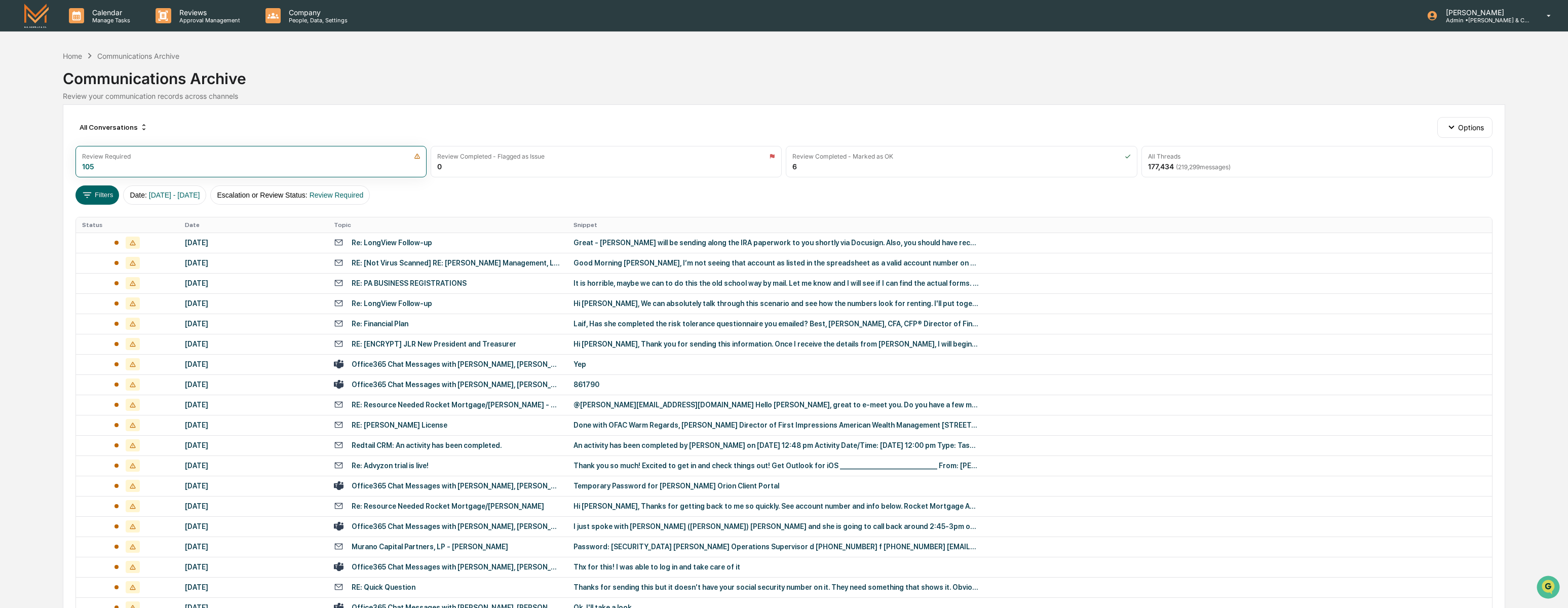
click at [653, 115] on div "All Conversations Options Review Required 105 Review Completed - Flagged as Iss…" at bounding box center [783, 450] width 1442 height 693
click at [622, 116] on div "All Conversations Options Review Required 105 Review Completed - Flagged as Iss…" at bounding box center [783, 450] width 1442 height 693
